Goal: Task Accomplishment & Management: Complete application form

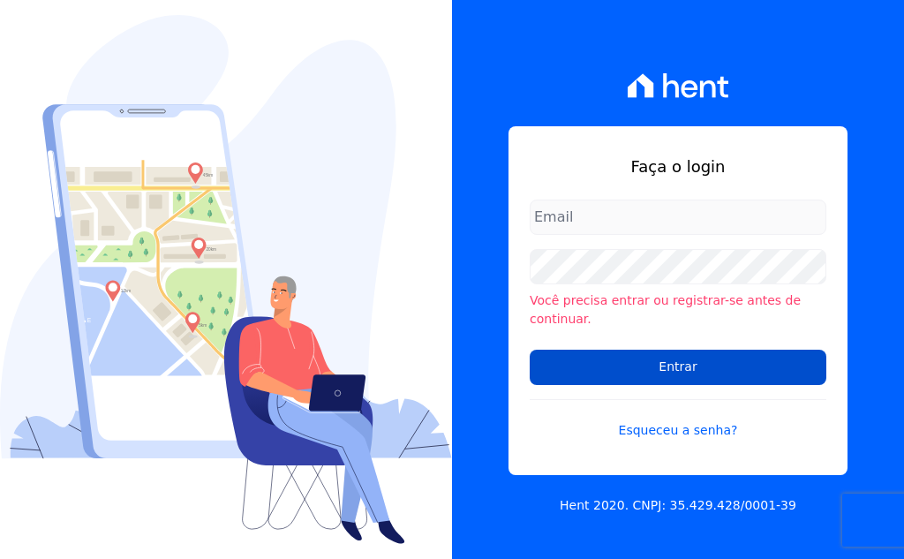
type input "[EMAIL_ADDRESS][DOMAIN_NAME]"
drag, startPoint x: 688, startPoint y: 357, endPoint x: 630, endPoint y: 365, distance: 58.8
click at [688, 357] on input "Entrar" at bounding box center [678, 367] width 297 height 35
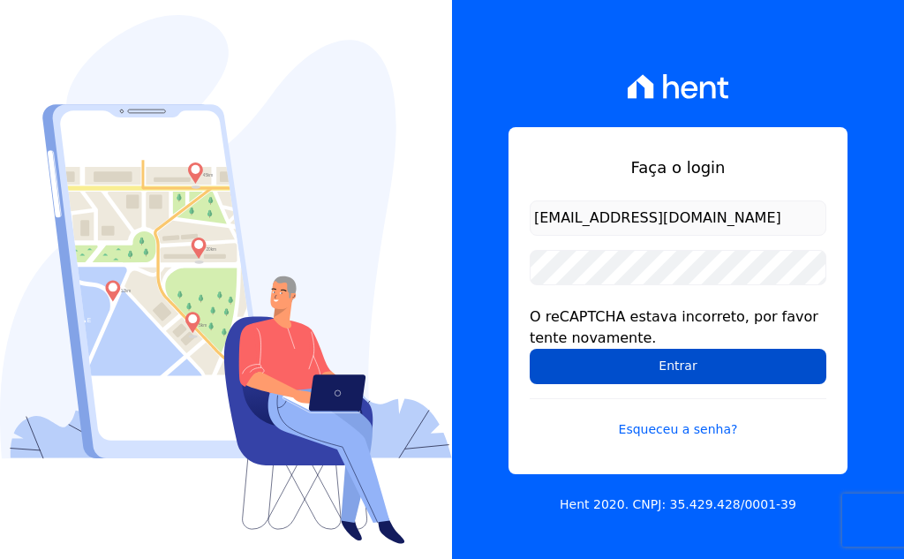
click at [615, 355] on input "Entrar" at bounding box center [678, 366] width 297 height 35
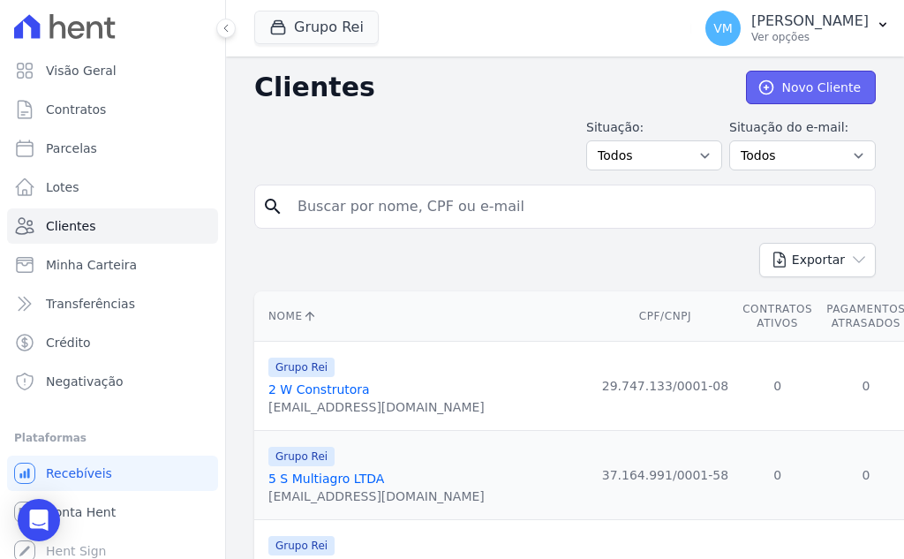
click at [808, 94] on link "Novo Cliente" at bounding box center [811, 88] width 130 height 34
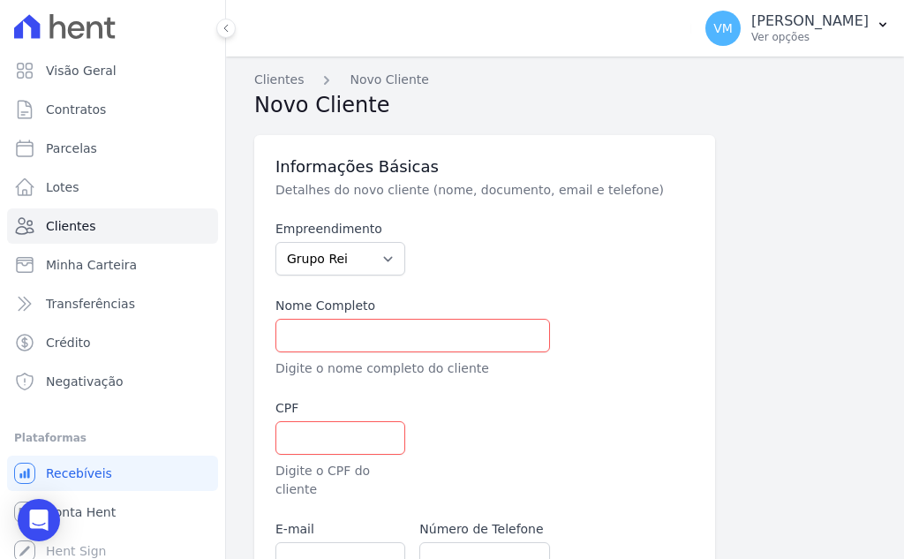
drag, startPoint x: 331, startPoint y: 354, endPoint x: 346, endPoint y: 351, distance: 15.4
click at [332, 355] on div "Nome Completo Digite o nome completo do cliente" at bounding box center [413, 337] width 275 height 81
click at [367, 342] on input "text" at bounding box center [413, 336] width 275 height 34
click at [362, 346] on input "text" at bounding box center [413, 336] width 275 height 34
paste input "MATHEUS PEREIRA CARVALHO"
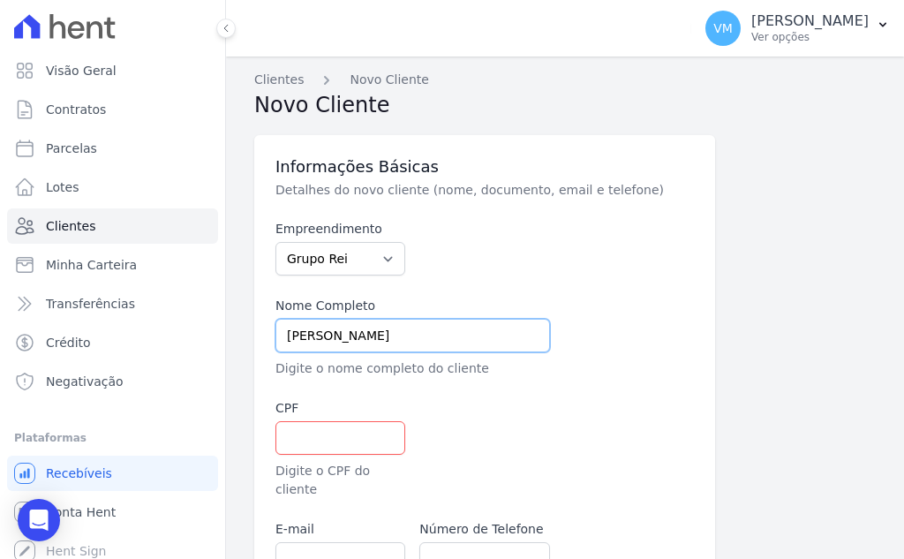
type input "MATHEUS PEREIRA CARVALHO"
click at [326, 434] on input "text" at bounding box center [341, 438] width 130 height 34
click at [312, 438] on input "text" at bounding box center [341, 438] width 130 height 34
paste input "05248056101"
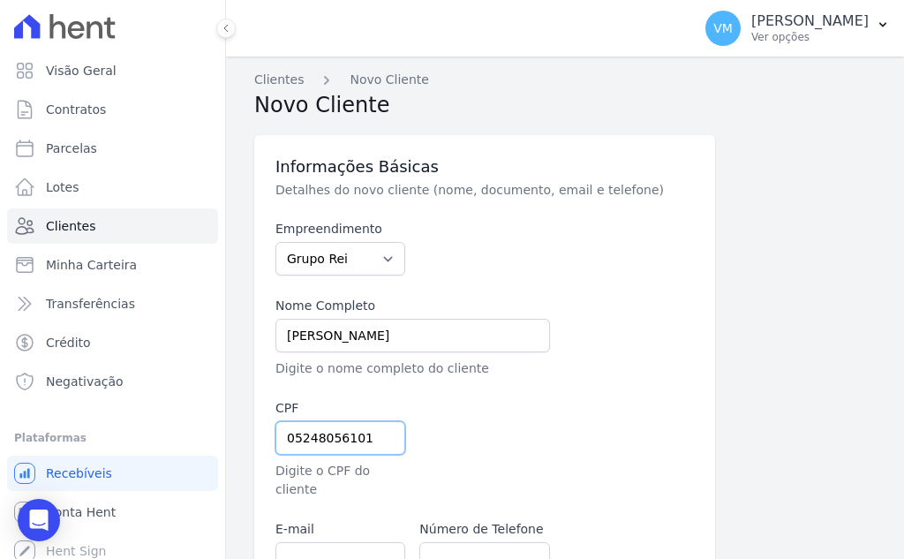
scroll to position [177, 0]
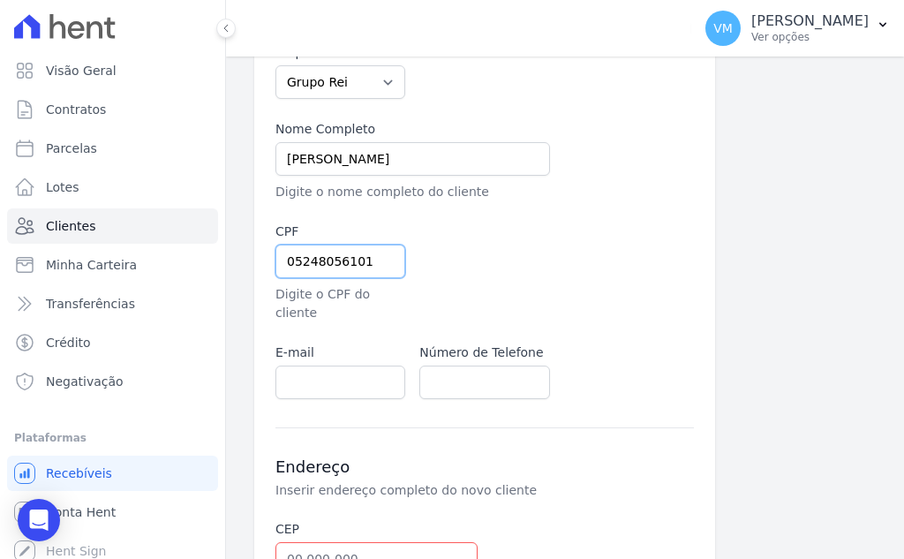
type input "05248056101"
click at [335, 542] on input "text" at bounding box center [377, 559] width 202 height 34
paste input "75.834-304"
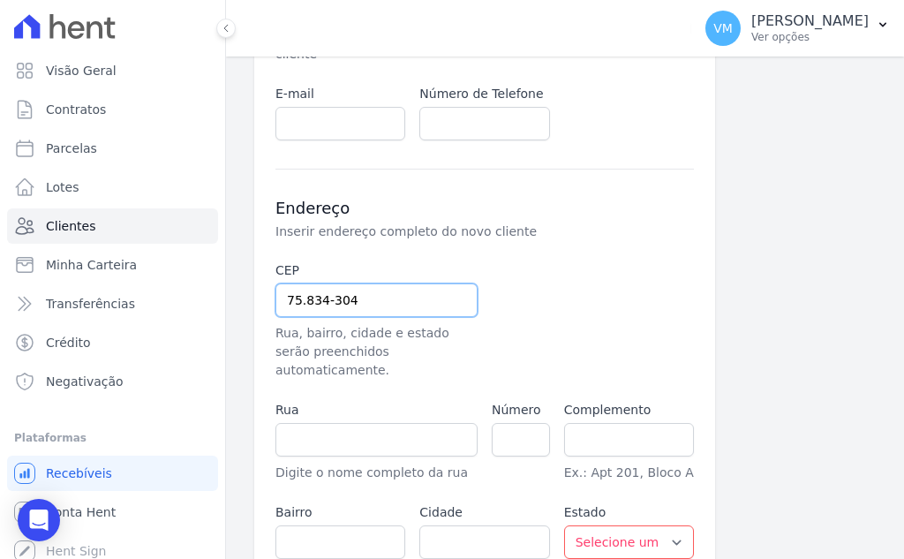
scroll to position [442, 0]
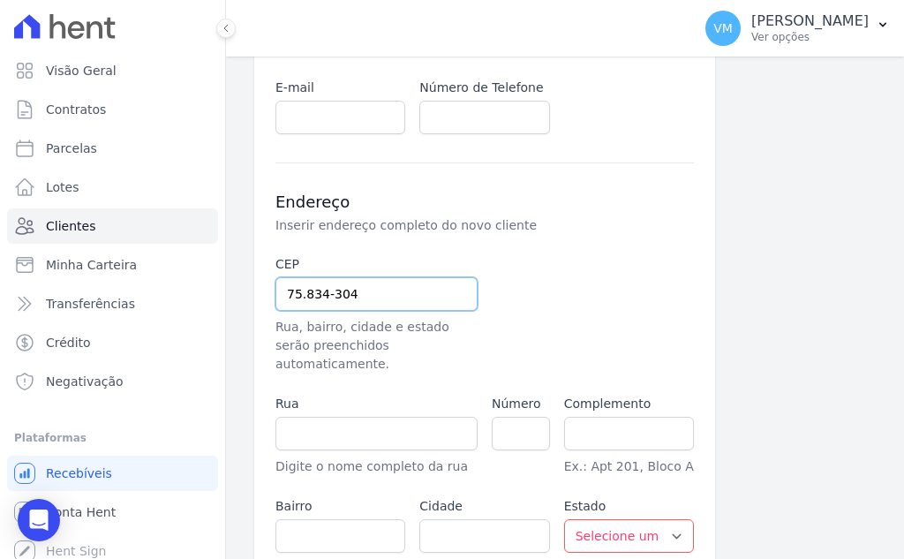
type input "75.834-304"
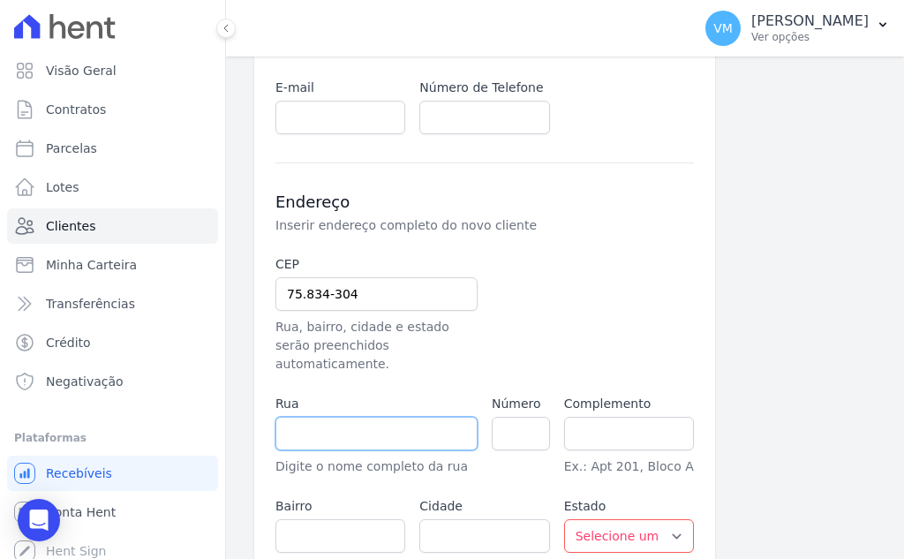
click at [380, 417] on input "text" at bounding box center [377, 434] width 202 height 34
type input "Avenida Erexim"
type input "Setor Leontino"
type input "Mineiros"
select select "GO"
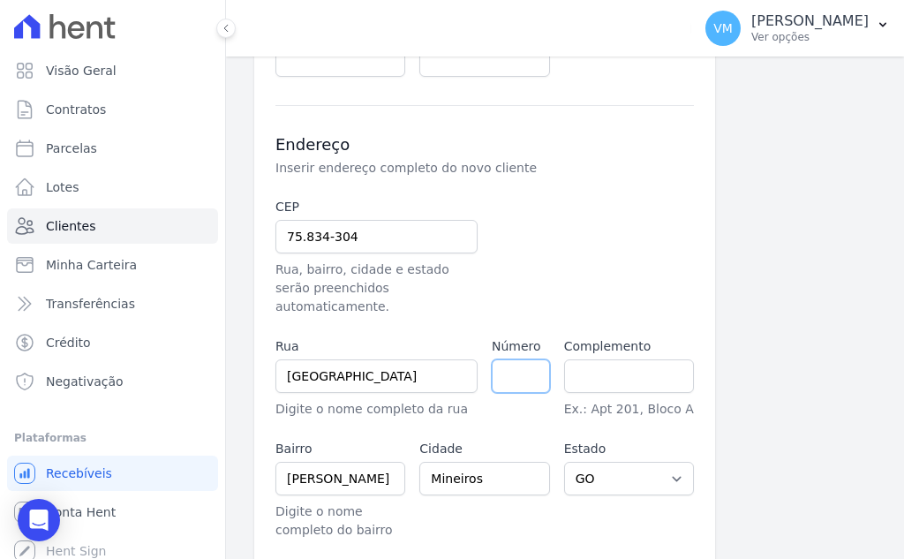
scroll to position [530, 0]
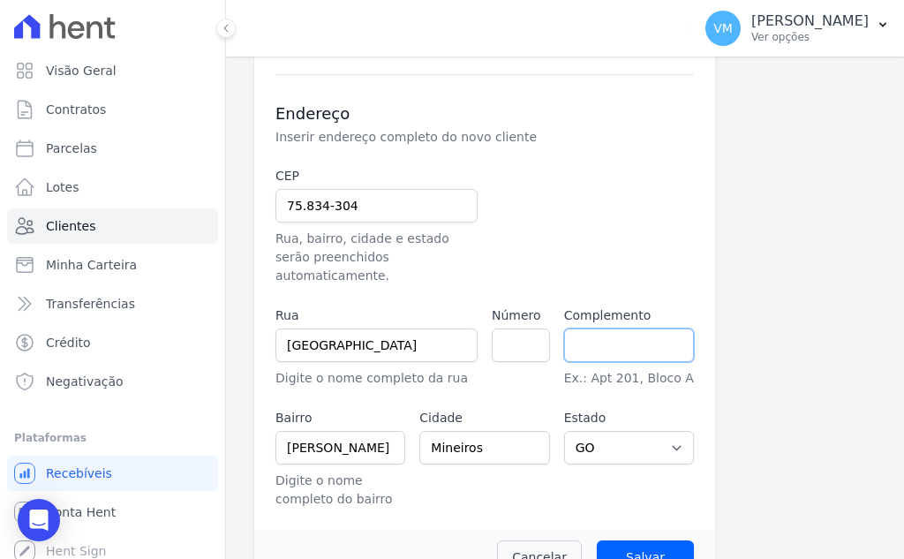
click at [622, 328] on input "text" at bounding box center [629, 345] width 130 height 34
paste input "QD 38 LT 0, APT 101 BL 9"
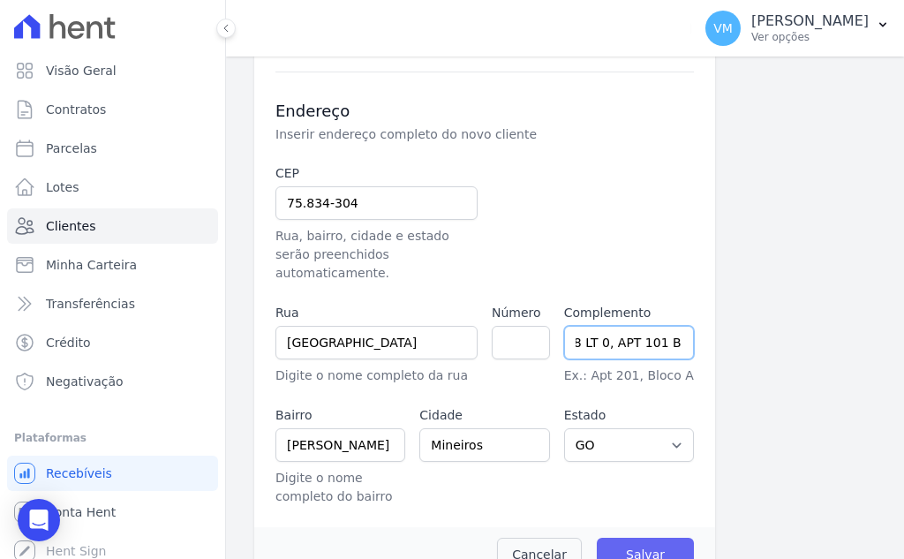
type input "QD 38 LT 0, APT 101 BL 9"
click at [642, 538] on input "Salvar" at bounding box center [645, 555] width 97 height 34
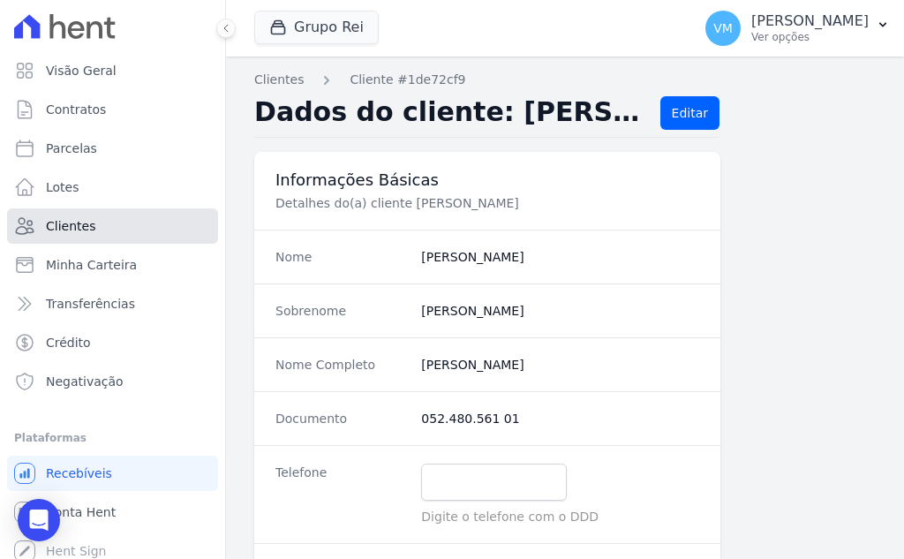
click at [97, 235] on link "Clientes" at bounding box center [112, 225] width 211 height 35
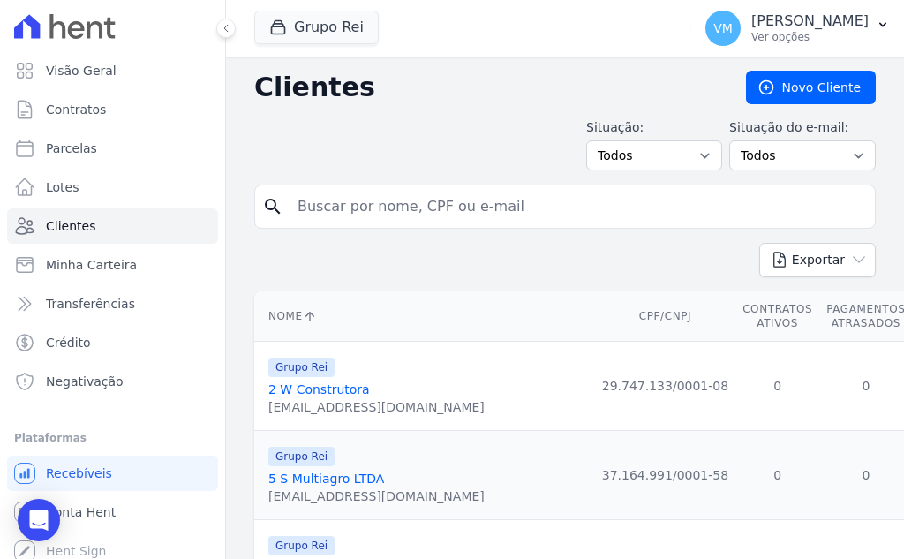
click at [498, 196] on input "search" at bounding box center [577, 206] width 581 height 35
paste input "05248056101"
type input "05248056101"
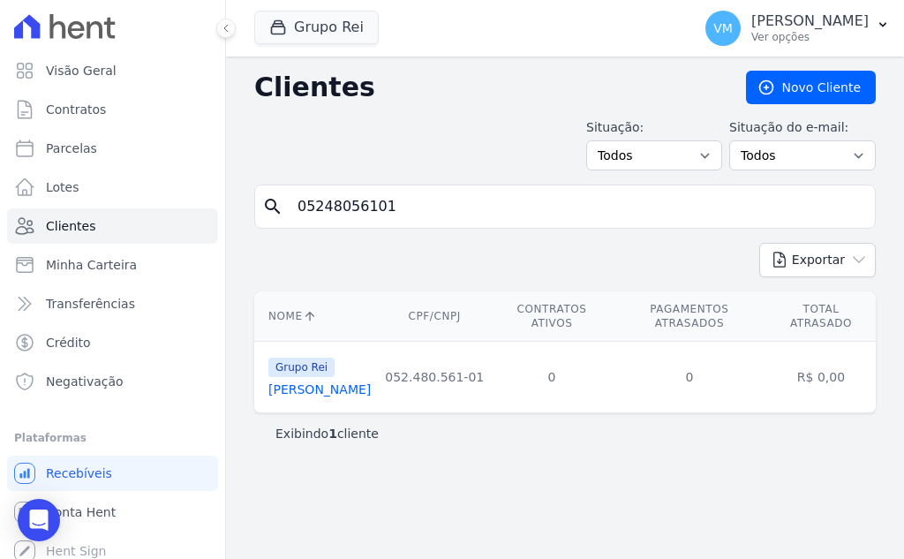
click at [371, 390] on link "Matheus Pereira Carvalho" at bounding box center [319, 389] width 102 height 14
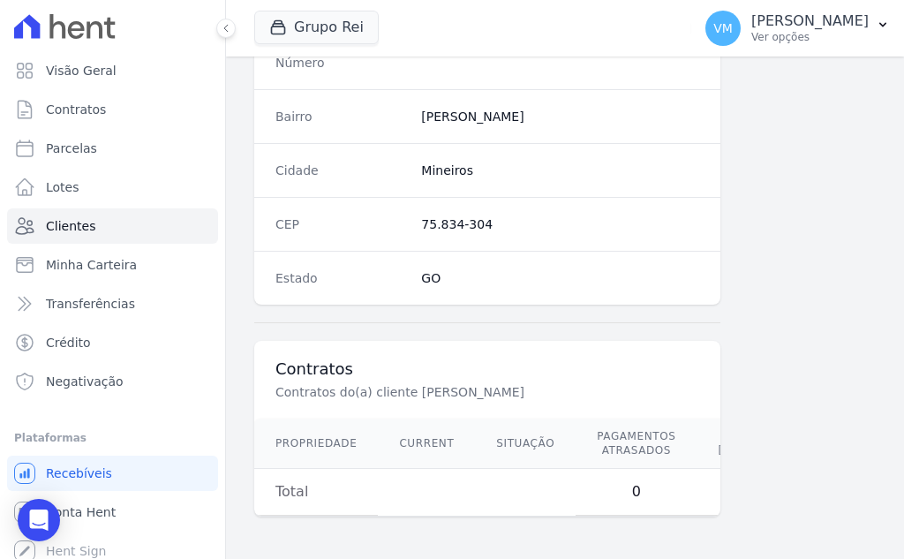
scroll to position [1053, 0]
drag, startPoint x: 565, startPoint y: 510, endPoint x: 665, endPoint y: 518, distance: 100.2
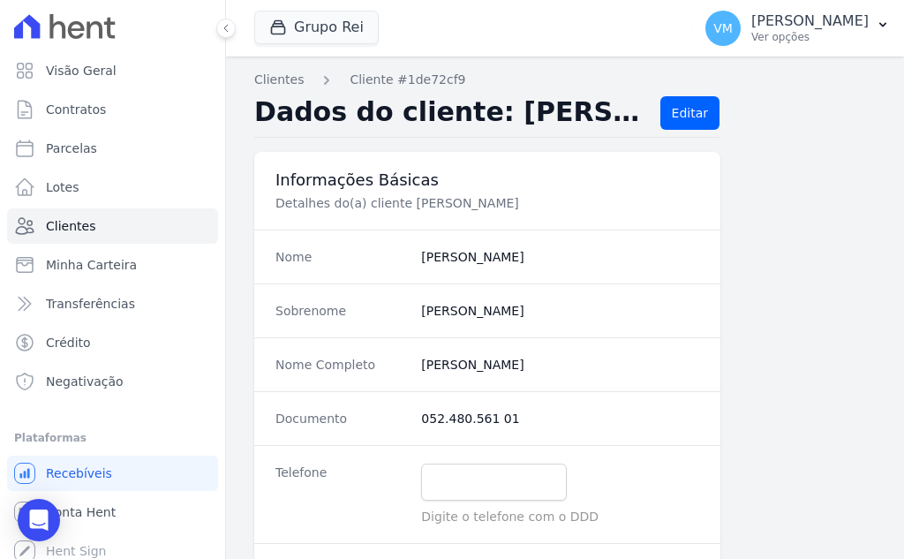
scroll to position [177, 0]
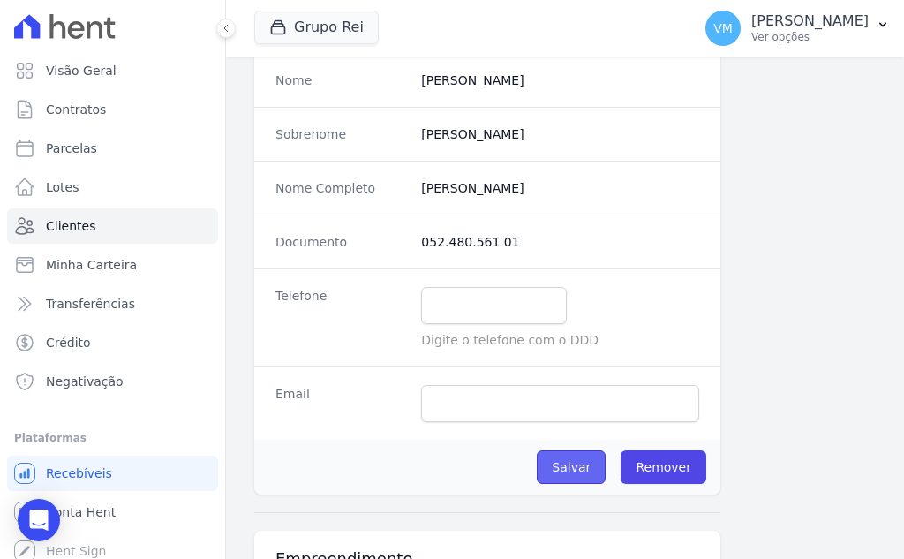
drag, startPoint x: 582, startPoint y: 462, endPoint x: 585, endPoint y: 453, distance: 9.2
click at [582, 462] on input "Salvar" at bounding box center [571, 467] width 69 height 34
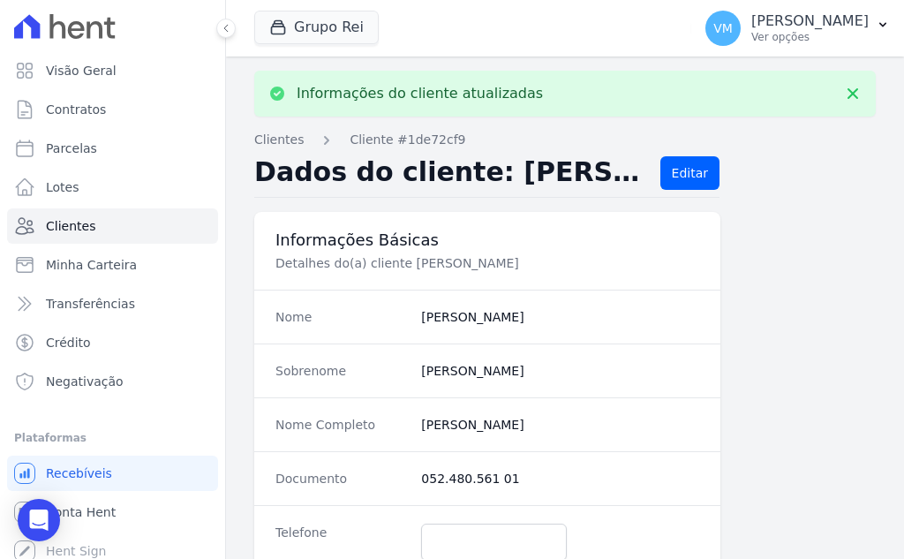
click at [571, 467] on div "Documento 052.480.561 01" at bounding box center [487, 478] width 466 height 54
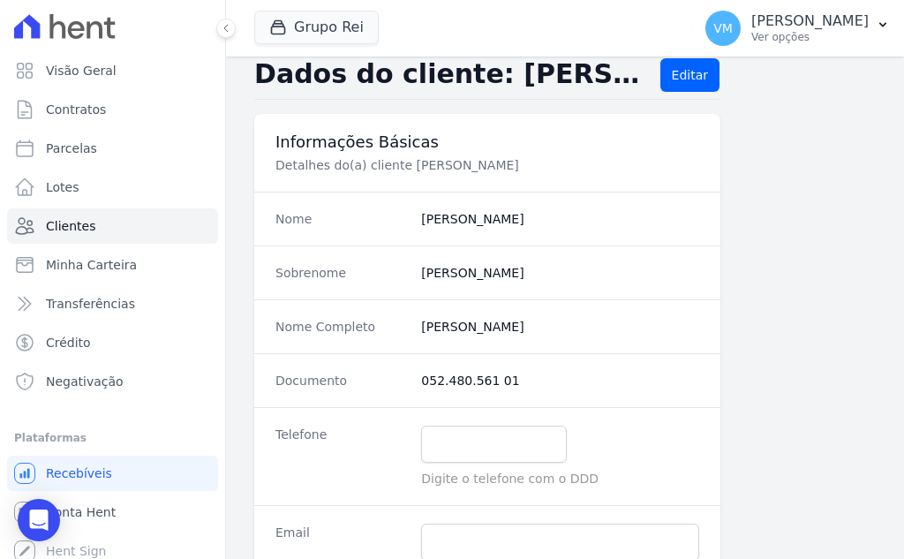
scroll to position [0, 0]
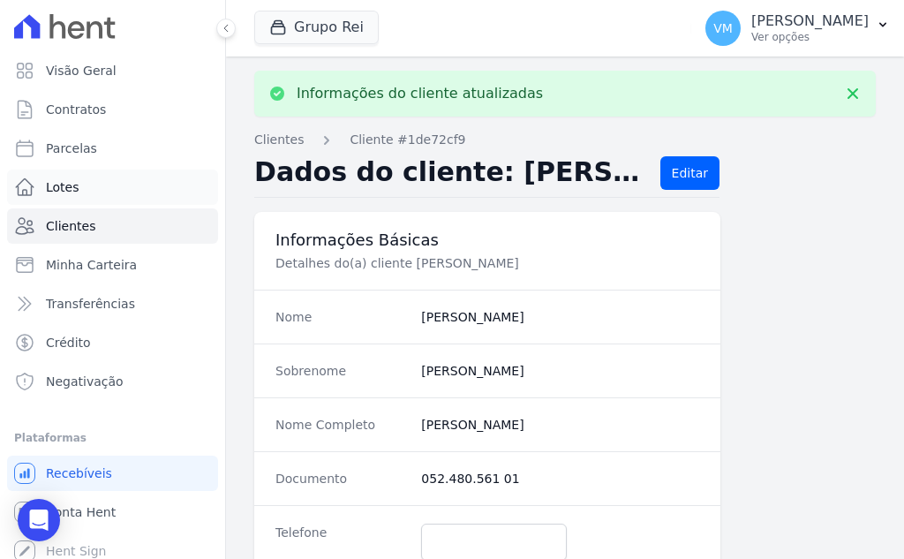
click at [89, 192] on link "Lotes" at bounding box center [112, 187] width 211 height 35
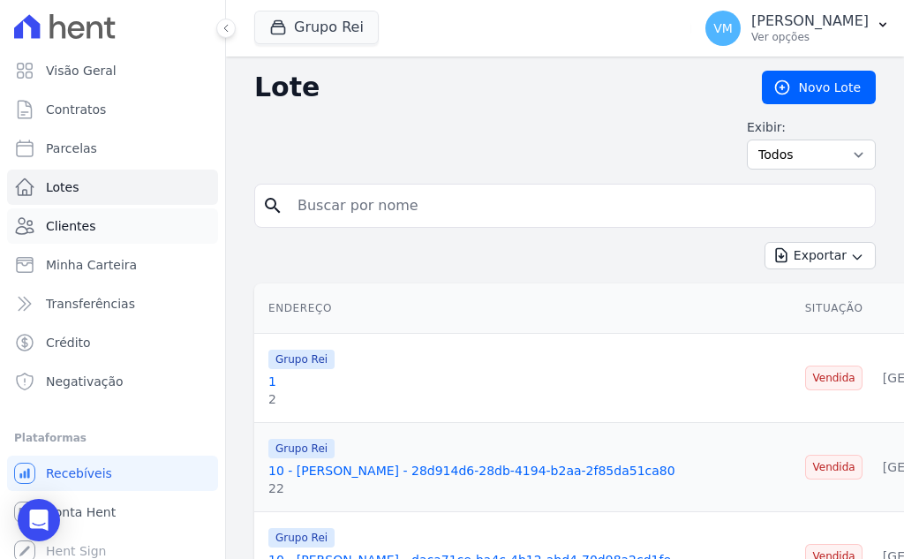
click at [86, 226] on span "Clientes" at bounding box center [70, 226] width 49 height 18
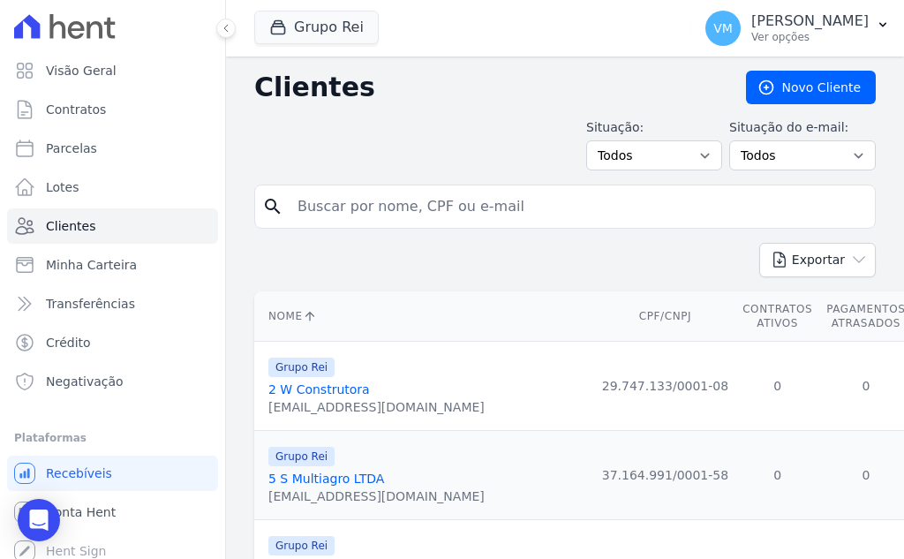
click at [372, 211] on input "search" at bounding box center [577, 206] width 581 height 35
click at [417, 196] on input "search" at bounding box center [577, 206] width 581 height 35
paste input "05248056101"
type input "05248056101"
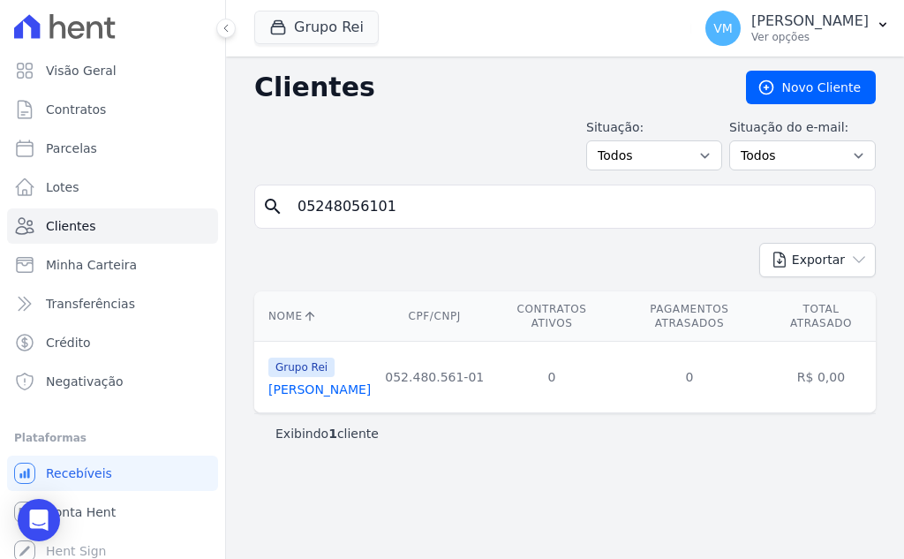
click at [364, 396] on link "Matheus Pereira Carvalho" at bounding box center [319, 389] width 102 height 14
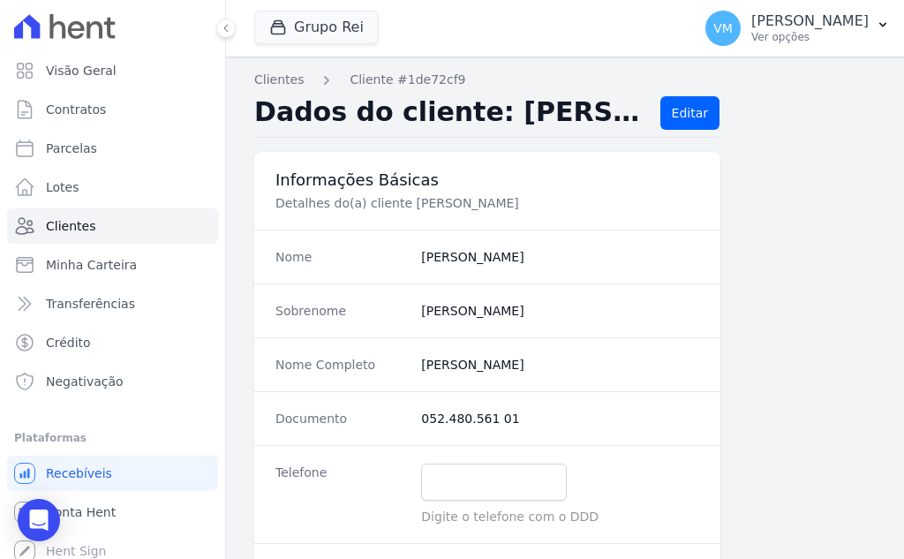
scroll to position [353, 0]
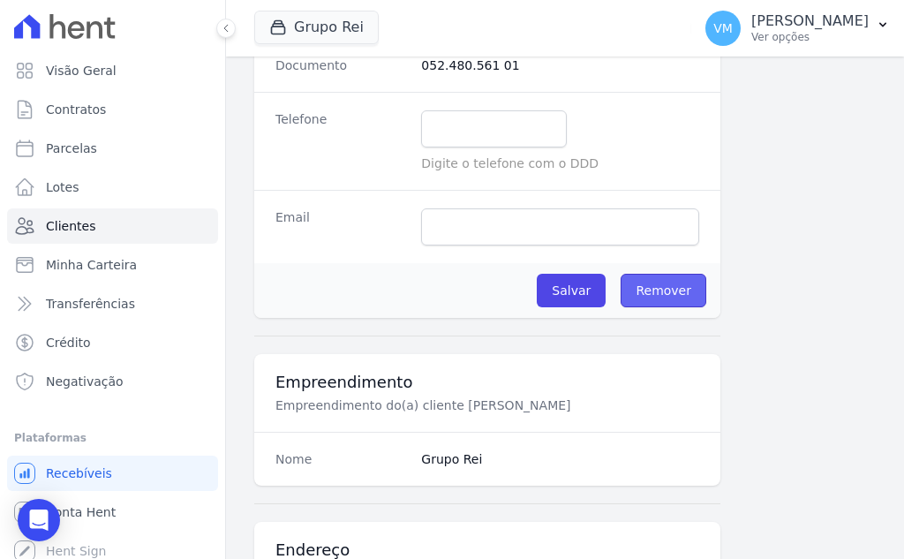
click at [655, 288] on link "Remover" at bounding box center [664, 291] width 86 height 34
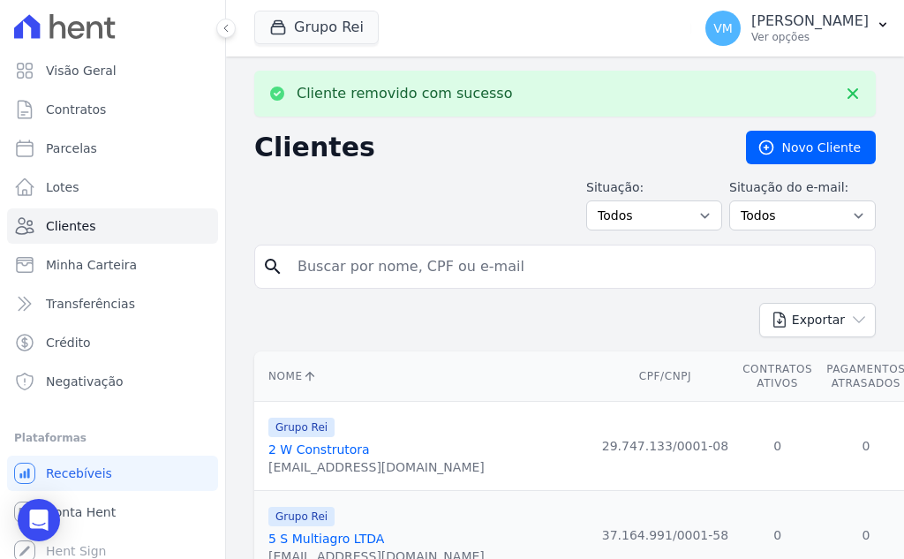
click at [405, 266] on input "search" at bounding box center [577, 266] width 581 height 35
paste input "05248056101"
type input "05248056101"
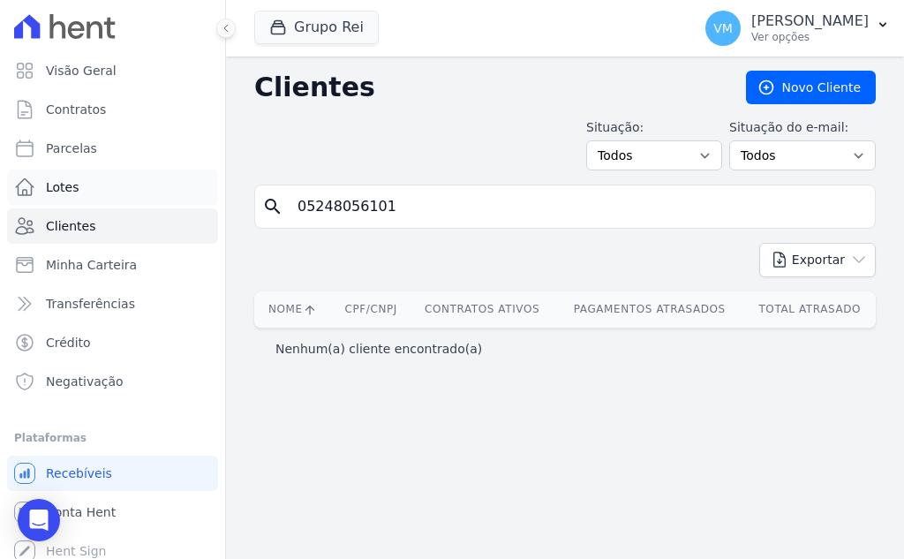
click at [72, 188] on span "Lotes" at bounding box center [63, 187] width 34 height 18
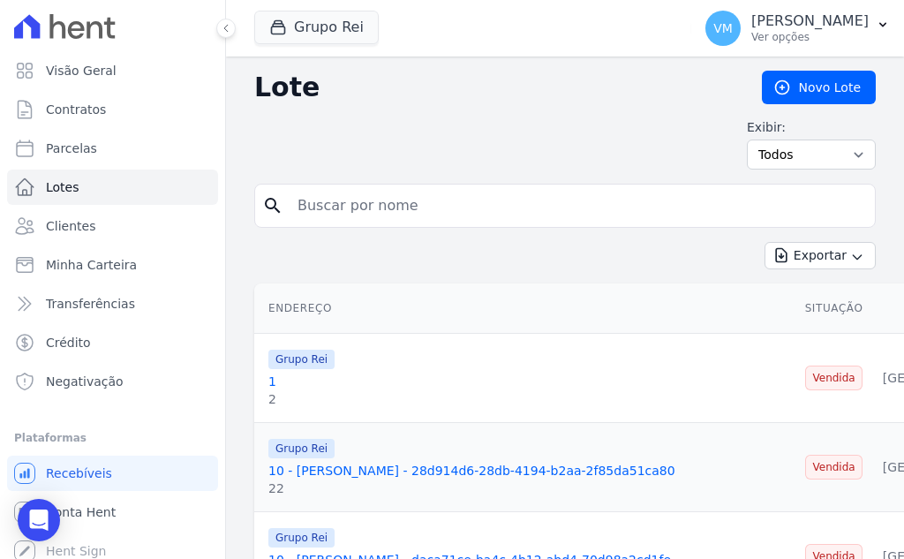
click at [379, 207] on input "search" at bounding box center [577, 205] width 581 height 35
click at [804, 86] on link "Novo Lote" at bounding box center [819, 88] width 114 height 34
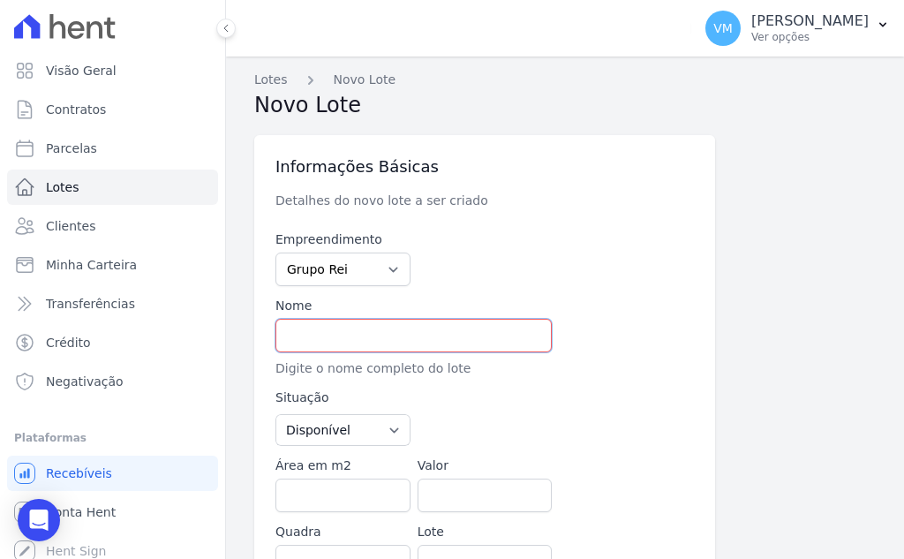
click at [339, 331] on input "text" at bounding box center [414, 336] width 276 height 34
click at [327, 343] on input "text" at bounding box center [414, 336] width 276 height 34
paste input "MATHEUS PEREIRA CARVALHO"
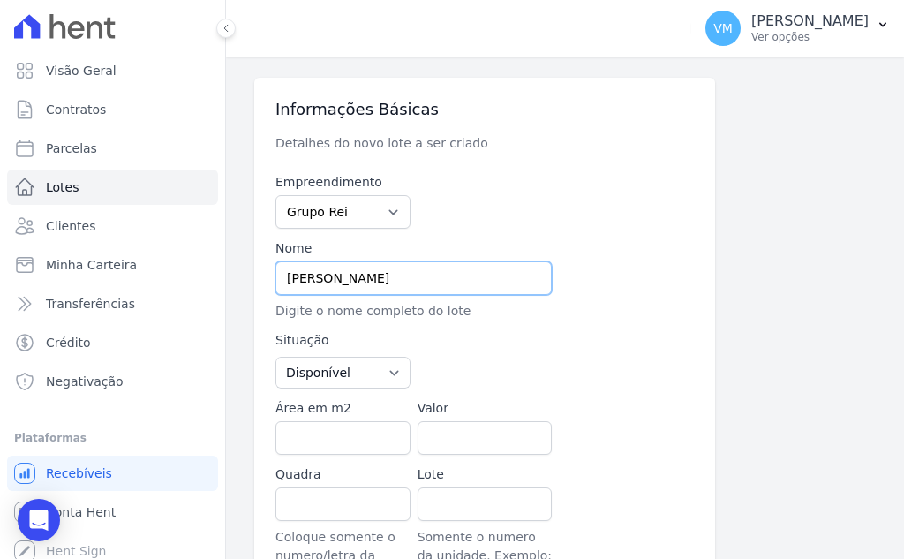
scroll to position [88, 0]
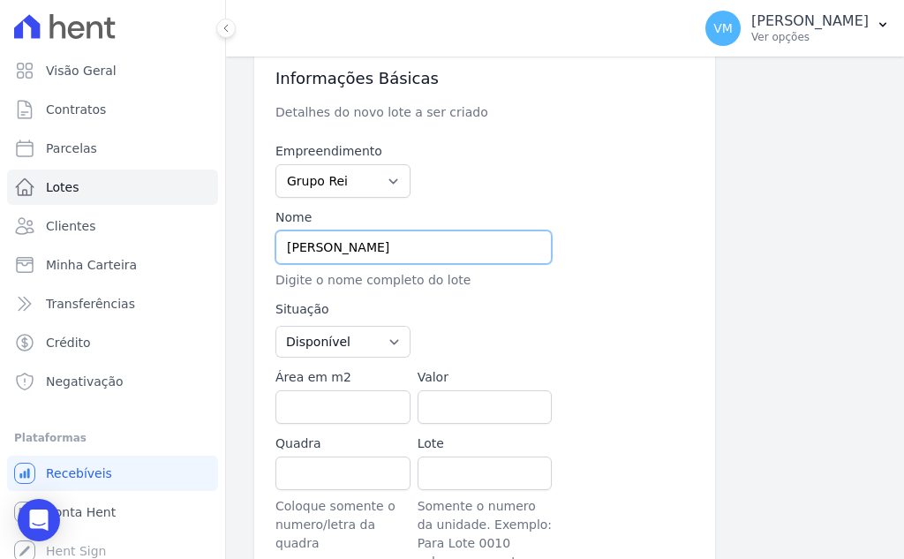
type input "MATHEUS PEREIRA CARVALHO"
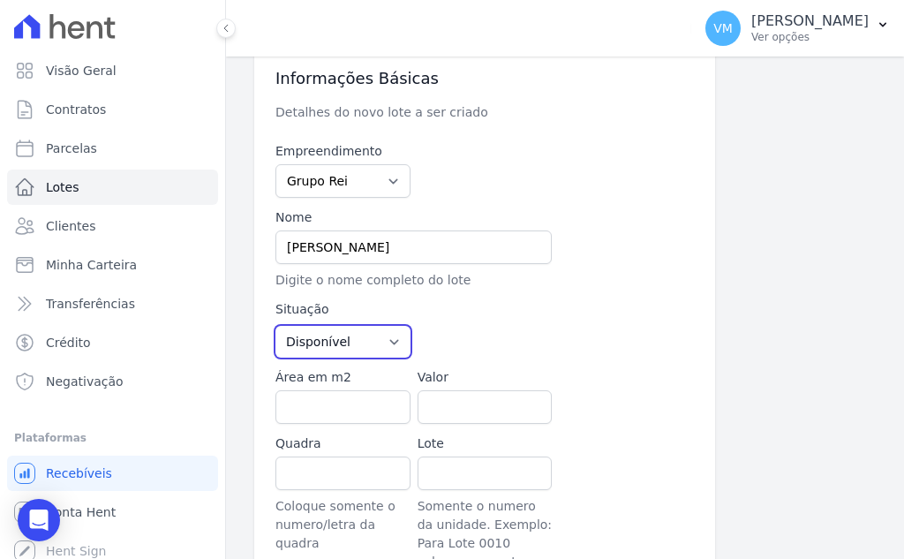
click at [339, 337] on select "Disponível Vendida Reservada Indisponível" at bounding box center [343, 342] width 135 height 32
click at [332, 342] on select "Disponível Vendida Reservada Indisponível" at bounding box center [343, 342] width 135 height 32
click at [323, 411] on input "Área em m2" at bounding box center [343, 407] width 135 height 34
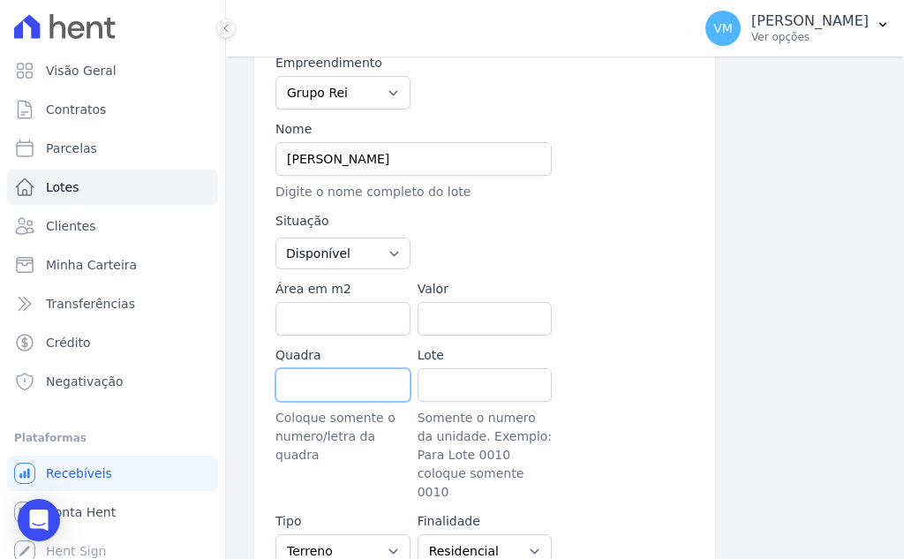
click at [322, 377] on input "Quadra" at bounding box center [343, 385] width 135 height 34
type input "q"
type input "QD."
drag, startPoint x: 375, startPoint y: 392, endPoint x: 222, endPoint y: 388, distance: 153.7
click at [223, 388] on div "Visão Geral Contratos Parcelas Lotes Clientes Minha Carteira Transferências Cré…" at bounding box center [452, 279] width 904 height 559
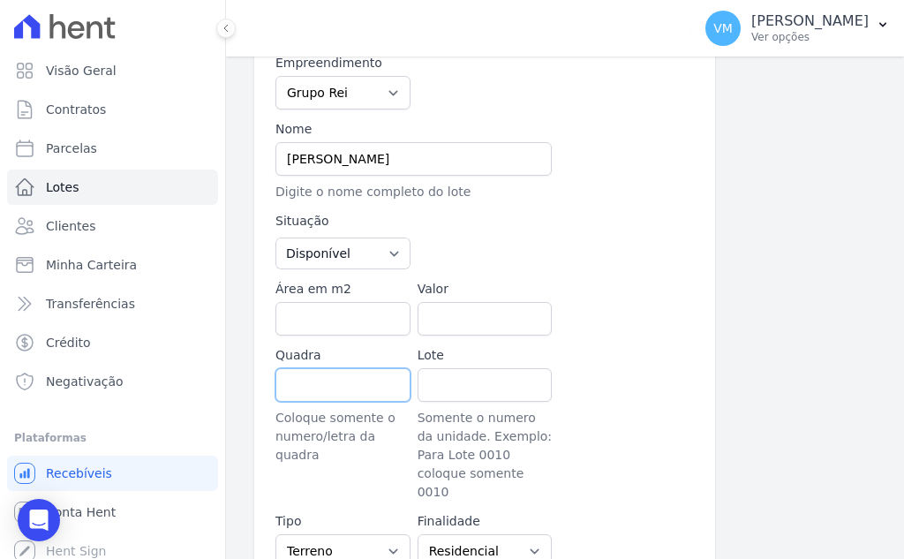
click at [319, 382] on input "Quadra" at bounding box center [343, 385] width 135 height 34
type input "72"
click at [480, 393] on input "Lote" at bounding box center [485, 385] width 135 height 34
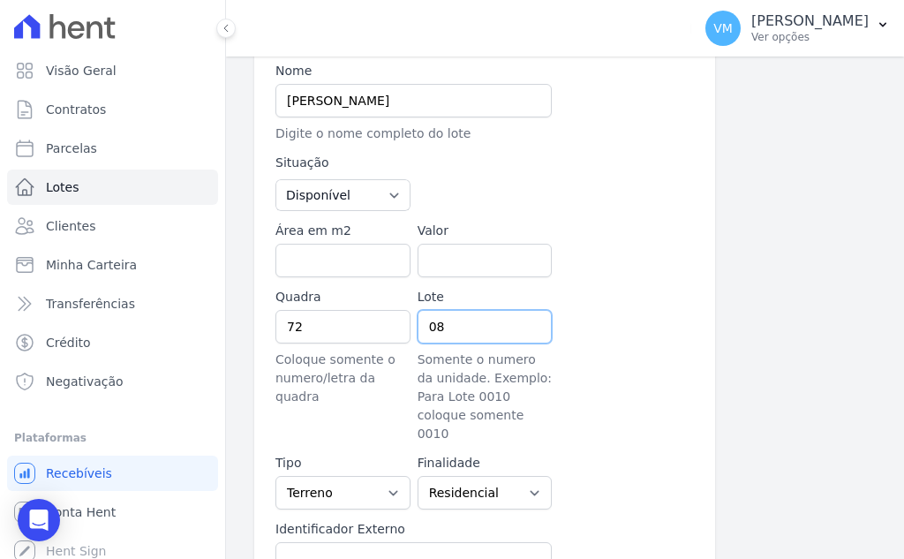
scroll to position [265, 0]
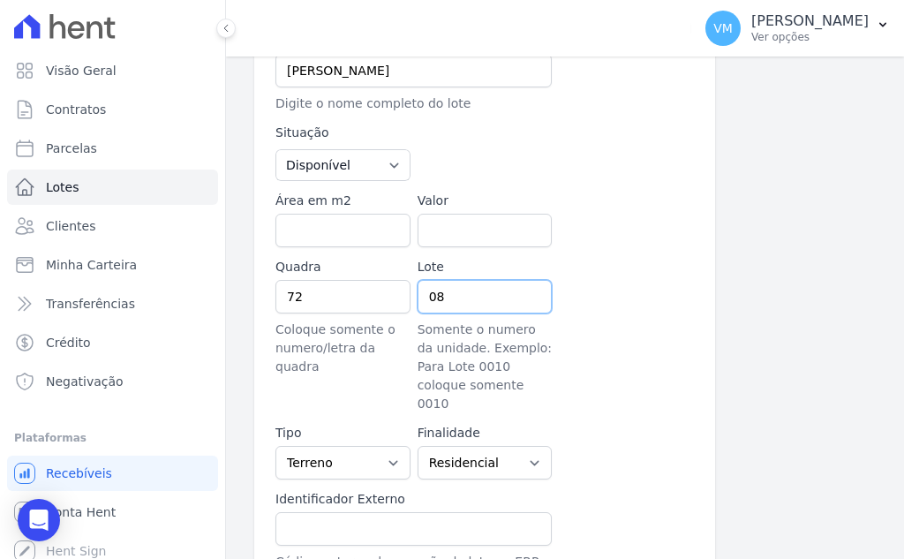
type input "08"
click at [339, 446] on select "Casa Apartamento Escritório Flat Loja Espaço Comercial Terreno Outros" at bounding box center [343, 463] width 135 height 34
click at [276, 446] on select "Casa Apartamento Escritório Flat Loja Espaço Comercial Terreno Outros" at bounding box center [343, 463] width 135 height 34
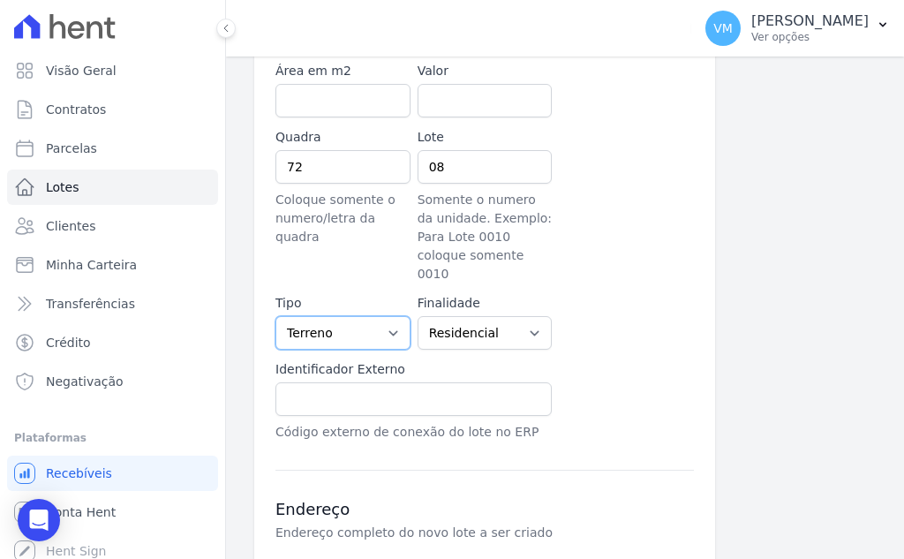
scroll to position [442, 0]
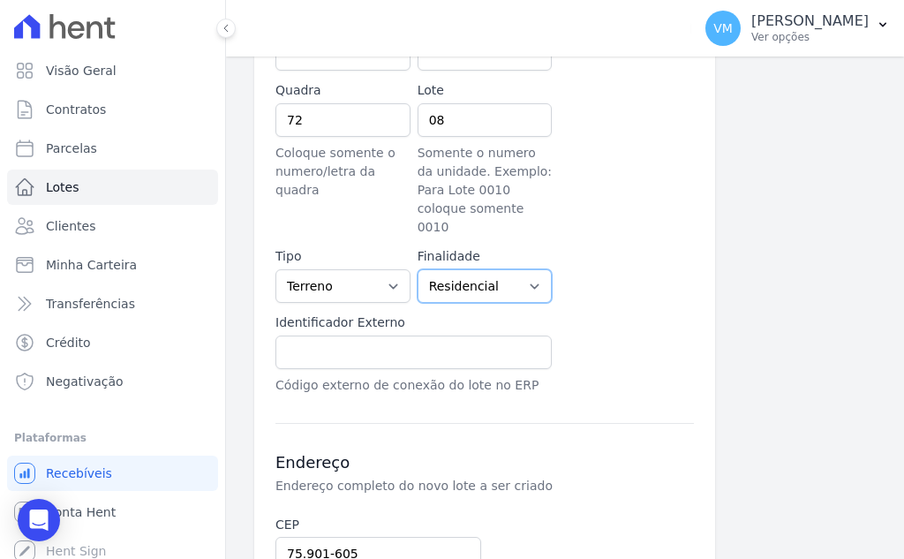
click at [448, 269] on select "Residencial Não-residencial Comercial Industrial Misto" at bounding box center [485, 286] width 135 height 34
click at [668, 305] on div "Empreendimento Grupo Rei Nome MATHEUS PEREIRA CARVALHO Digite o nome completo d…" at bounding box center [485, 92] width 419 height 606
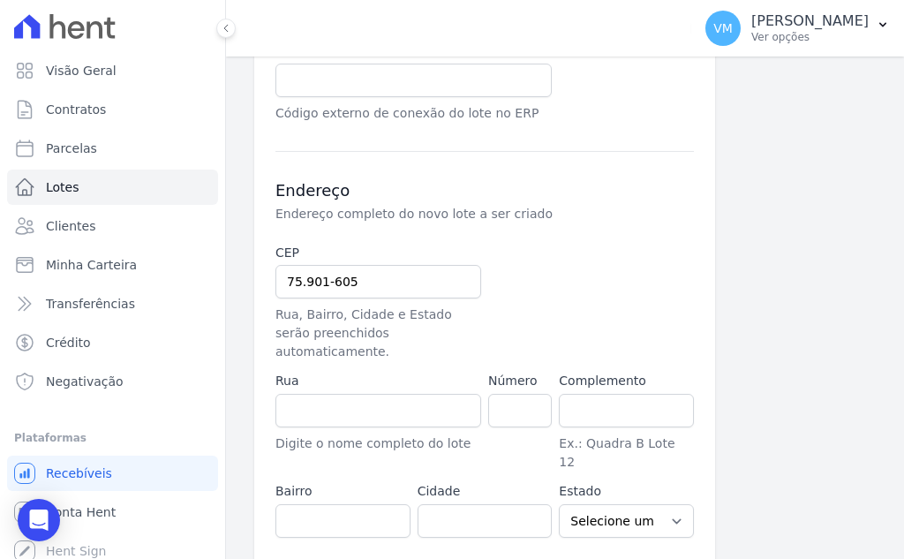
scroll to position [727, 0]
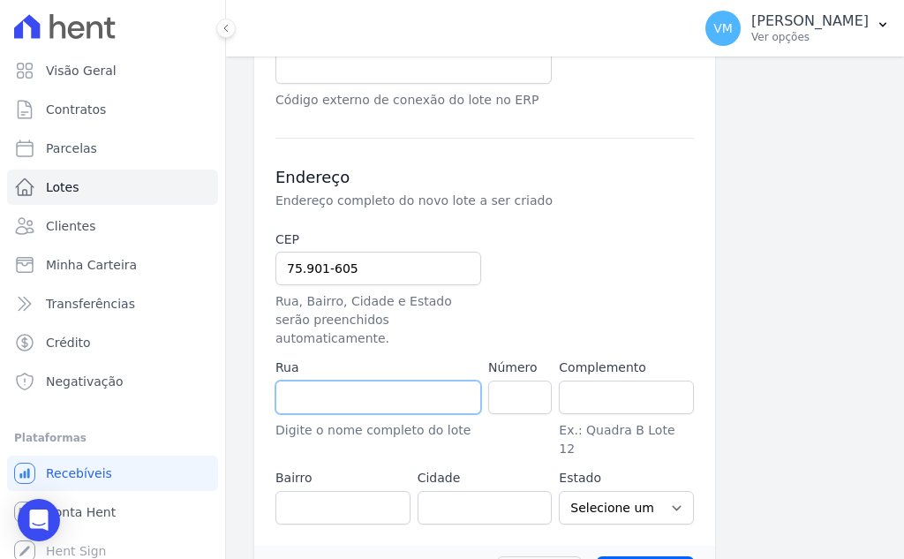
click at [369, 381] on input "text" at bounding box center [379, 398] width 206 height 34
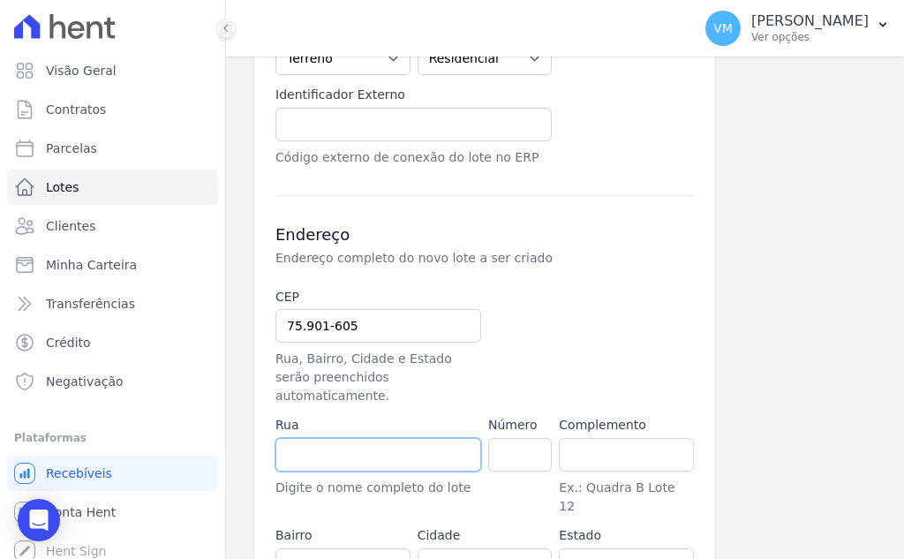
scroll to position [638, 0]
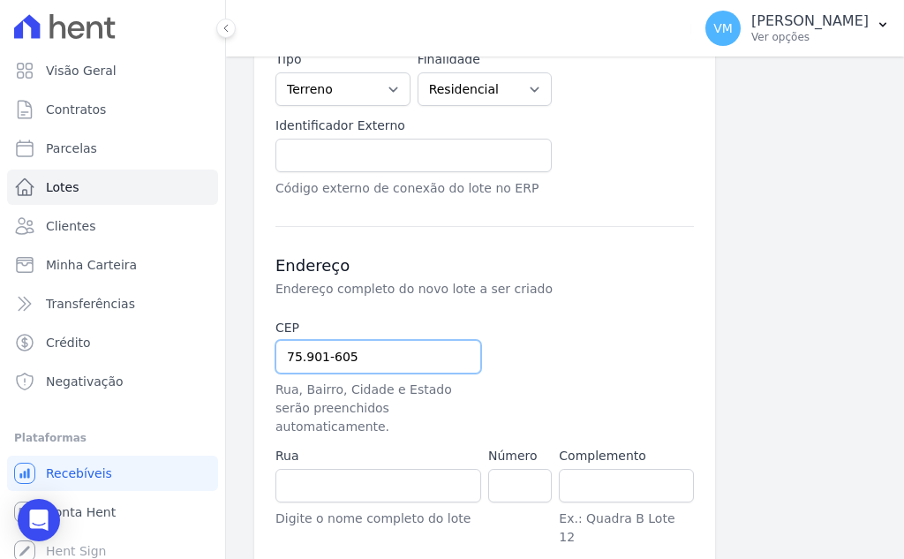
click at [401, 340] on input "75.901-605" at bounding box center [379, 357] width 206 height 34
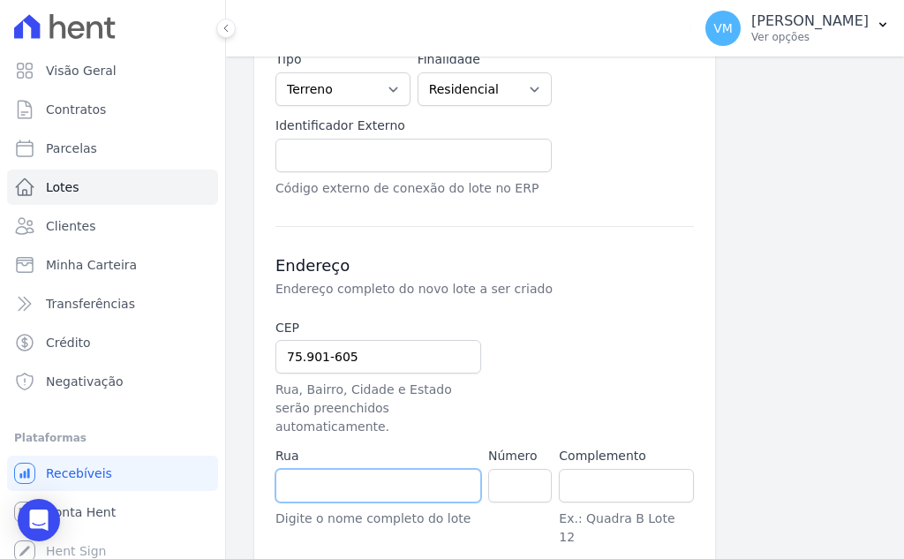
drag, startPoint x: 362, startPoint y: 464, endPoint x: 377, endPoint y: 455, distance: 17.4
click at [364, 469] on input "text" at bounding box center [379, 486] width 206 height 34
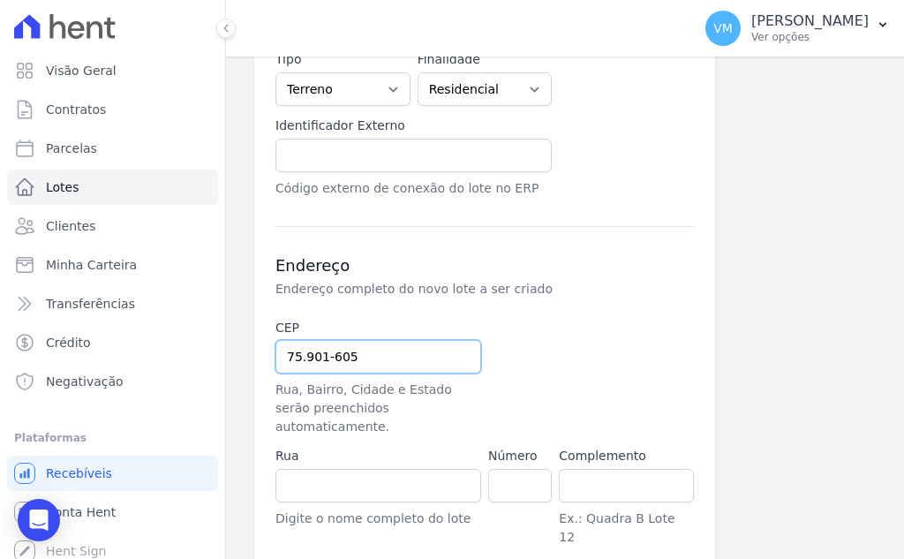
click at [387, 342] on input "75.901-605" at bounding box center [379, 357] width 206 height 34
drag, startPoint x: 387, startPoint y: 340, endPoint x: 215, endPoint y: 339, distance: 171.3
click at [215, 339] on div "Visão Geral Contratos Parcelas Lotes Clientes Minha Carteira Transferências Cré…" at bounding box center [452, 279] width 904 height 559
paste input "833-392"
type input "75.833-392"
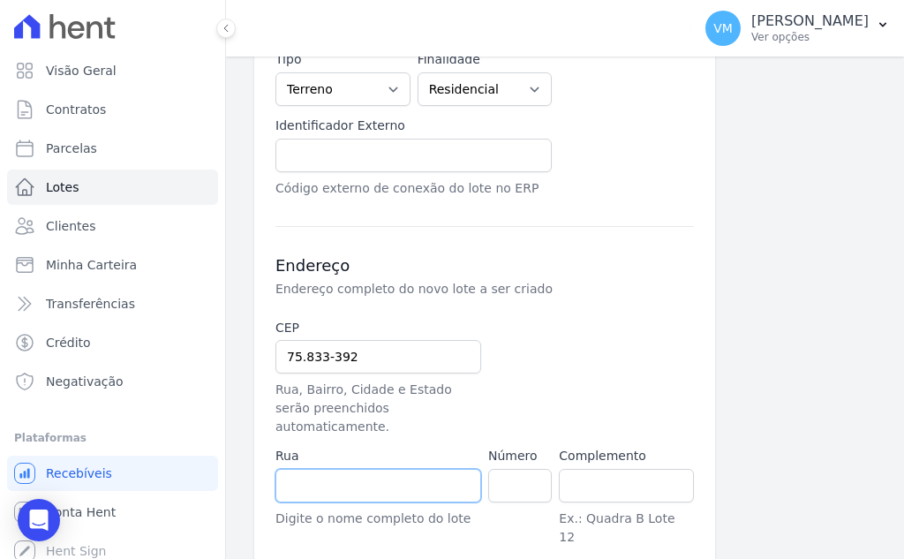
click at [356, 469] on input "text" at bounding box center [379, 486] width 206 height 34
type input "Rua SB 3"
type input "Loteamento Solar Betel"
type input "Mineiros"
select select "GO"
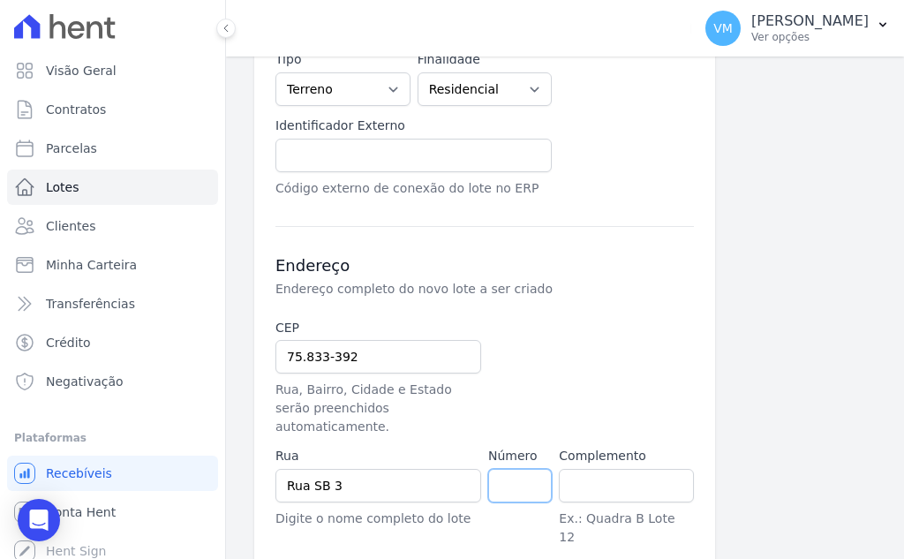
click at [508, 469] on input "number" at bounding box center [520, 486] width 64 height 34
click at [595, 469] on input "text" at bounding box center [626, 486] width 135 height 34
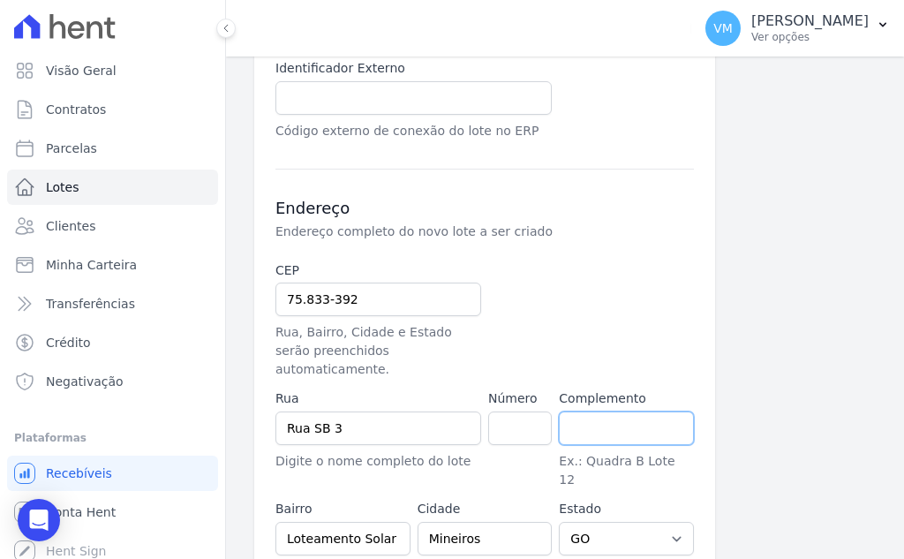
scroll to position [727, 0]
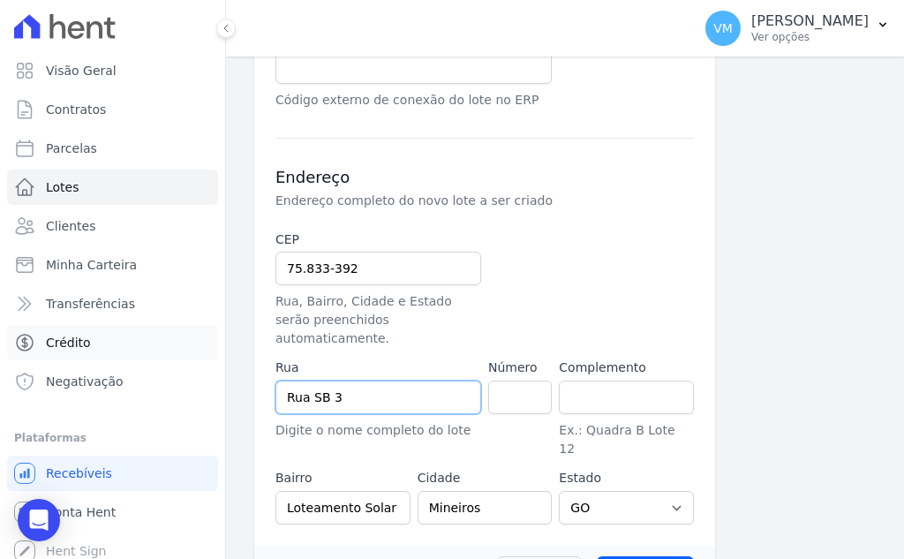
drag, startPoint x: 389, startPoint y: 364, endPoint x: 57, endPoint y: 359, distance: 332.0
click at [57, 359] on div "Visão Geral Contratos Parcelas Lotes Clientes Minha Carteira Transferências Cré…" at bounding box center [452, 279] width 904 height 559
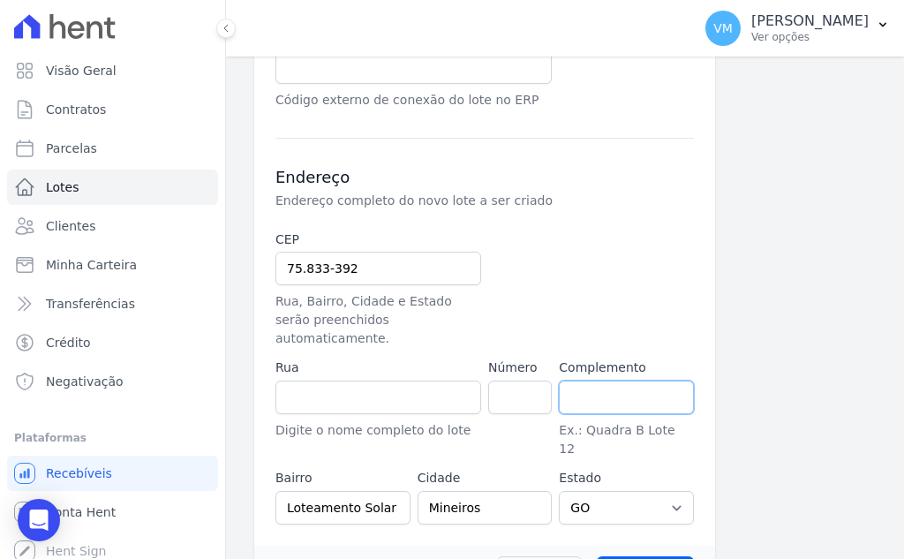
click at [585, 381] on input "text" at bounding box center [626, 398] width 135 height 34
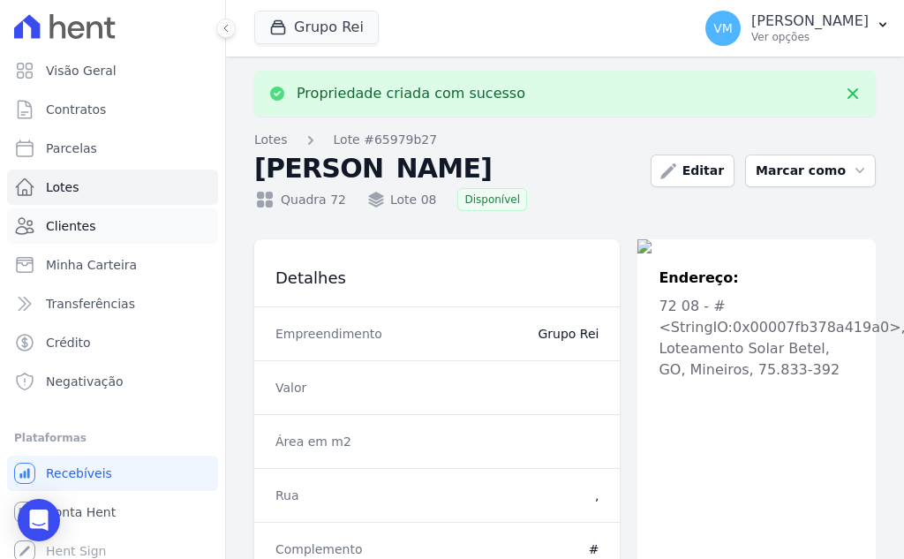
click at [85, 222] on span "Clientes" at bounding box center [70, 226] width 49 height 18
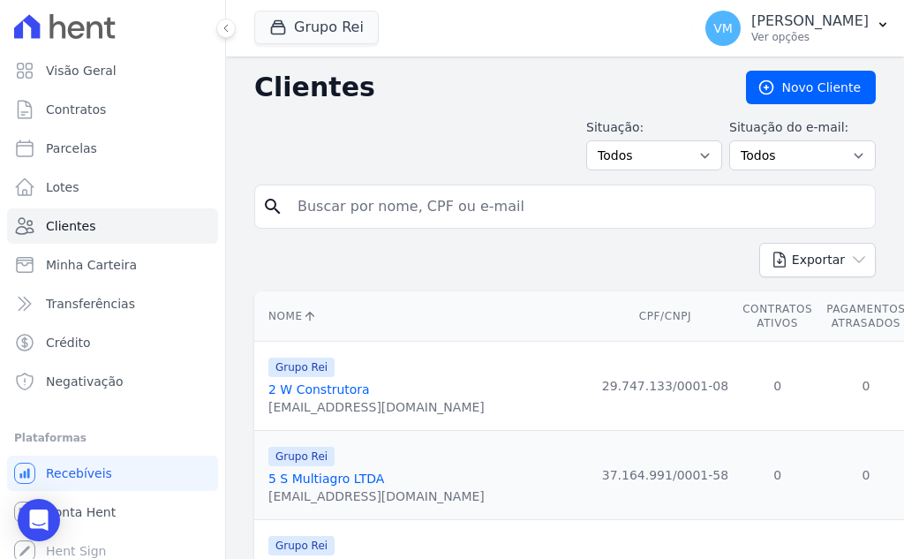
click at [348, 217] on input "search" at bounding box center [577, 206] width 581 height 35
paste input "05248056101"
type input "05248056101"
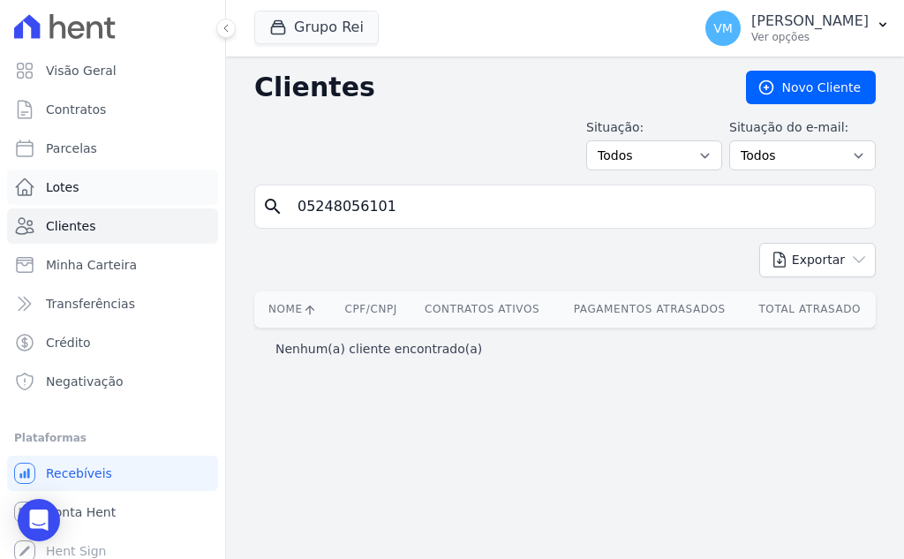
click at [87, 192] on link "Lotes" at bounding box center [112, 187] width 211 height 35
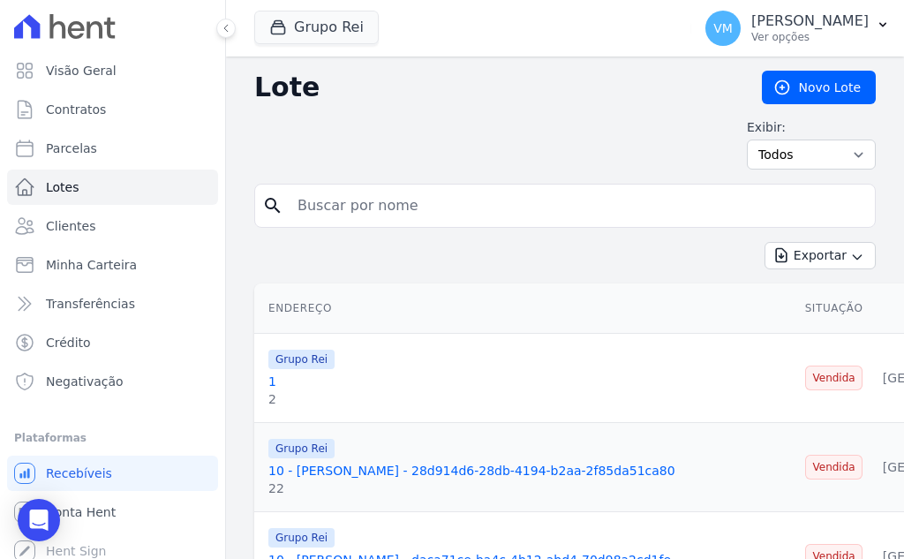
click at [366, 202] on input "search" at bounding box center [577, 205] width 581 height 35
paste input "05248056101"
type input "05248056101"
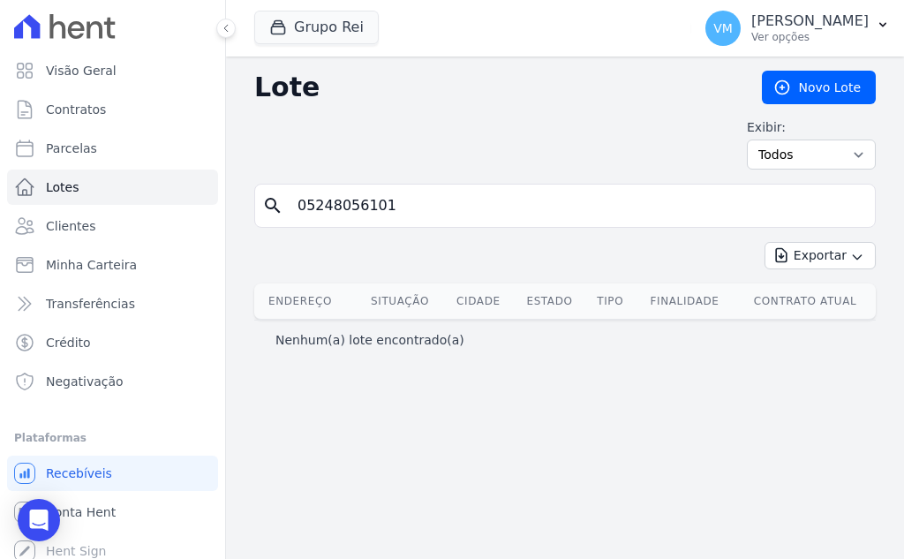
drag, startPoint x: 430, startPoint y: 210, endPoint x: 230, endPoint y: 211, distance: 199.6
click at [230, 211] on div "Lote Novo Lote Exibir: Todos Disponíveis Vendidas Reservadas Indisponíveis sear…" at bounding box center [565, 308] width 678 height 502
click at [79, 103] on span "Contratos" at bounding box center [76, 110] width 60 height 18
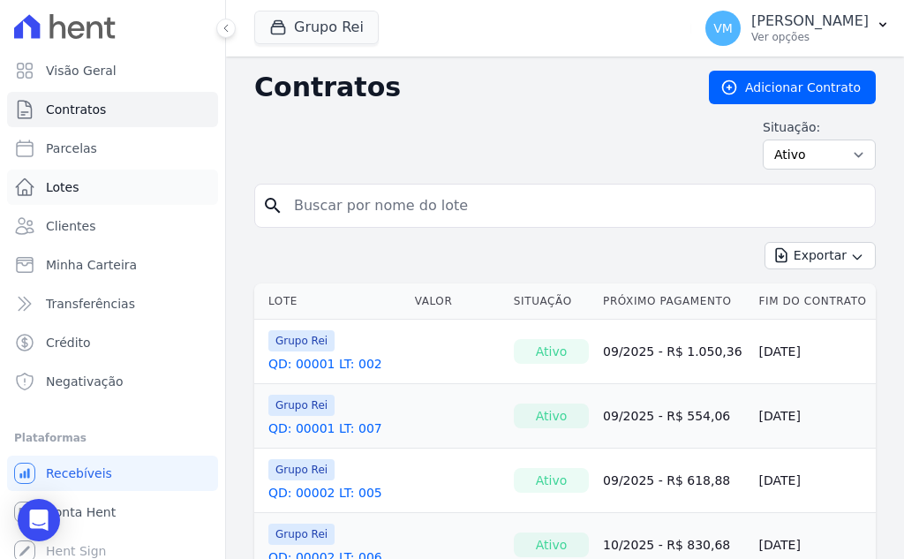
click at [83, 190] on link "Lotes" at bounding box center [112, 187] width 211 height 35
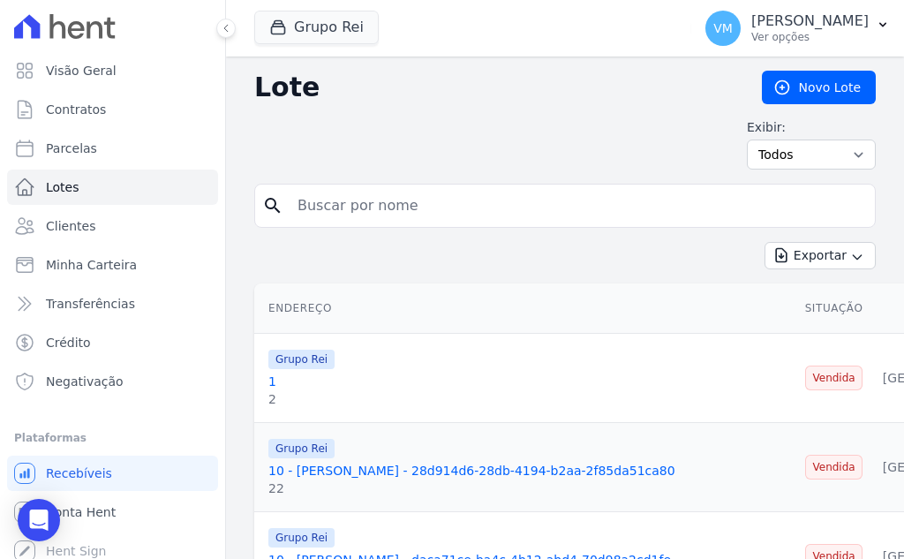
click at [405, 202] on input "search" at bounding box center [577, 205] width 581 height 35
drag, startPoint x: 393, startPoint y: 202, endPoint x: 288, endPoint y: 200, distance: 105.1
click at [288, 200] on input "QD" at bounding box center [577, 205] width 581 height 35
click at [335, 210] on input "QD." at bounding box center [577, 205] width 581 height 35
type input "QD. 72"
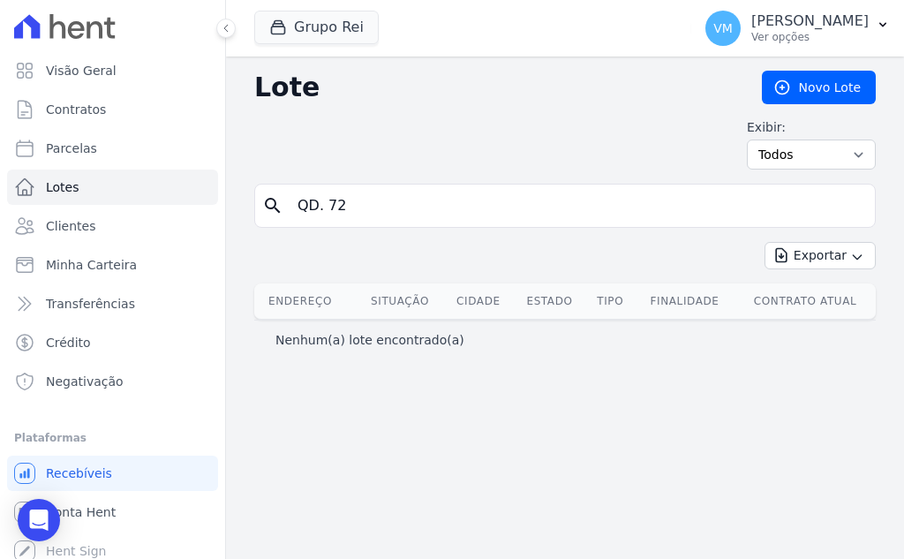
drag, startPoint x: 395, startPoint y: 215, endPoint x: 231, endPoint y: 212, distance: 163.4
click at [231, 212] on div "Lote Novo Lote Exibir: Todos Disponíveis Vendidas Reservadas Indisponíveis sear…" at bounding box center [565, 308] width 678 height 502
click at [814, 149] on select "Todos Disponíveis Vendidas Reservadas Indisponíveis" at bounding box center [811, 155] width 129 height 30
select select "available"
click at [757, 140] on select "Todos Disponíveis Vendidas Reservadas Indisponíveis" at bounding box center [811, 155] width 129 height 30
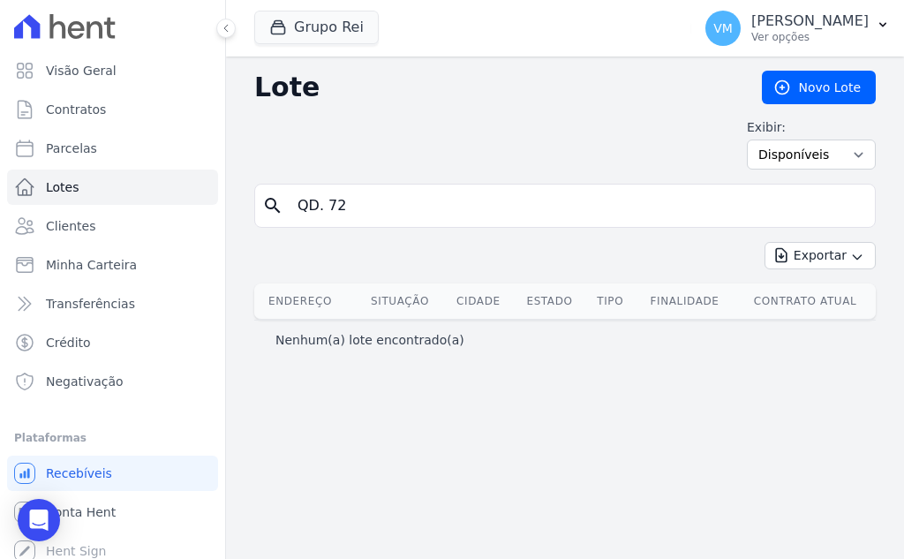
drag, startPoint x: 405, startPoint y: 210, endPoint x: 208, endPoint y: 209, distance: 196.9
click at [213, 210] on div "Visão Geral Contratos Parcelas Lotes Clientes Minha Carteira Transferências Cré…" at bounding box center [452, 279] width 904 height 559
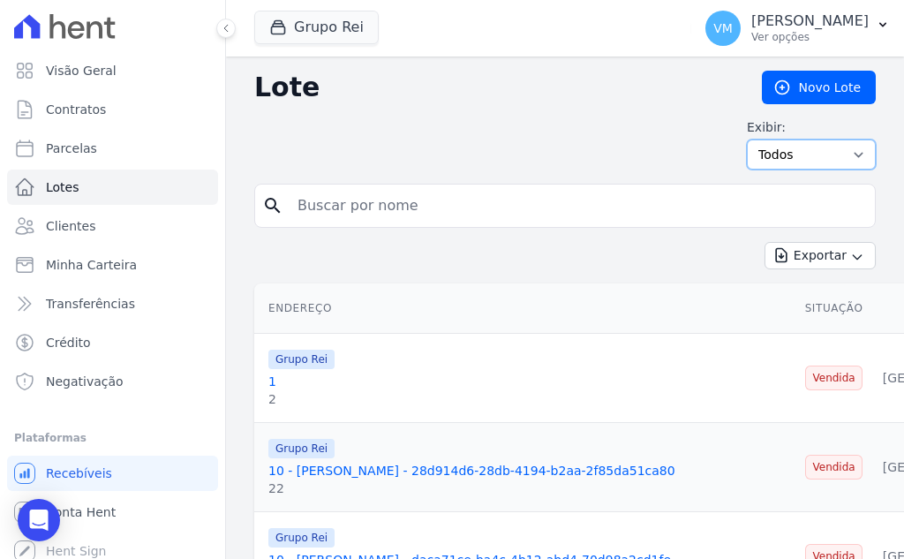
click at [809, 140] on select "Todos Disponíveis Vendidas Reservadas Indisponíveis" at bounding box center [811, 155] width 129 height 30
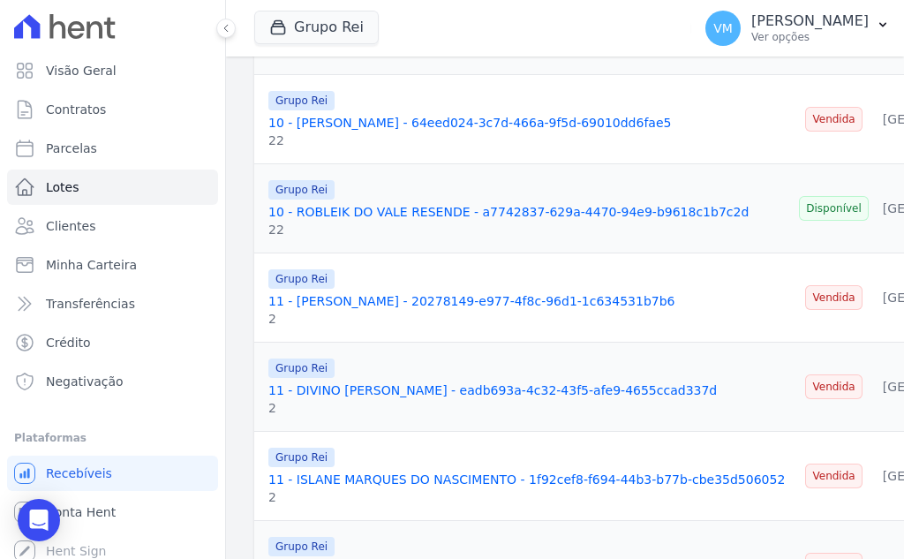
scroll to position [618, 0]
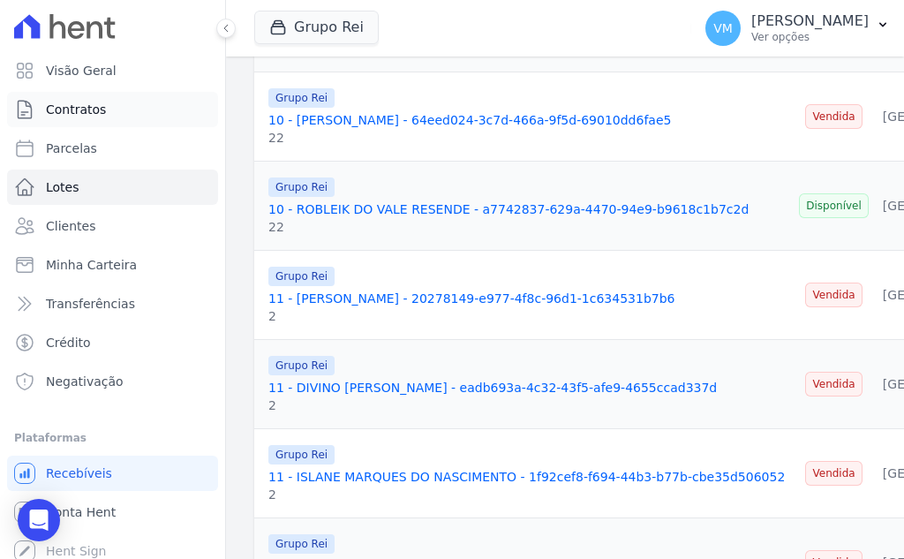
click at [80, 117] on span "Contratos" at bounding box center [76, 110] width 60 height 18
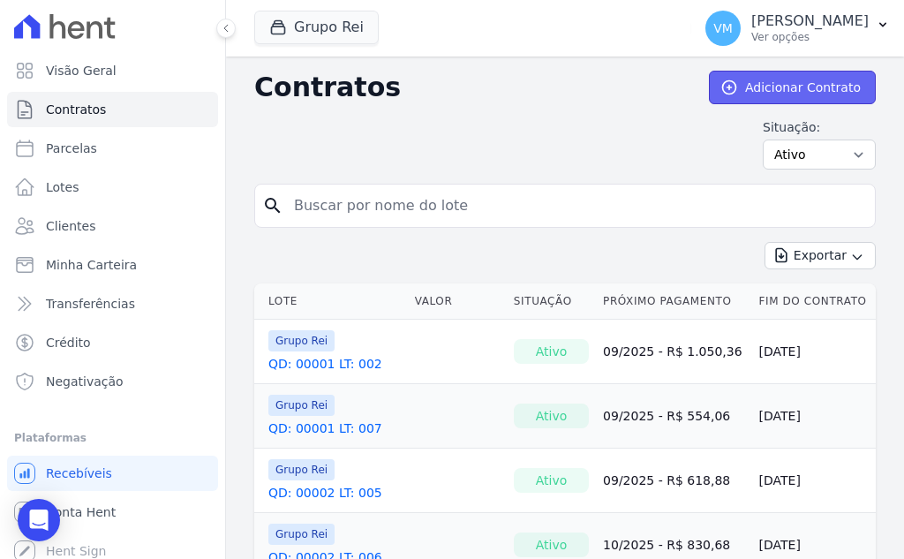
click at [778, 91] on link "Adicionar Contrato" at bounding box center [792, 88] width 167 height 34
click at [780, 89] on link "Adicionar Contrato" at bounding box center [792, 88] width 167 height 34
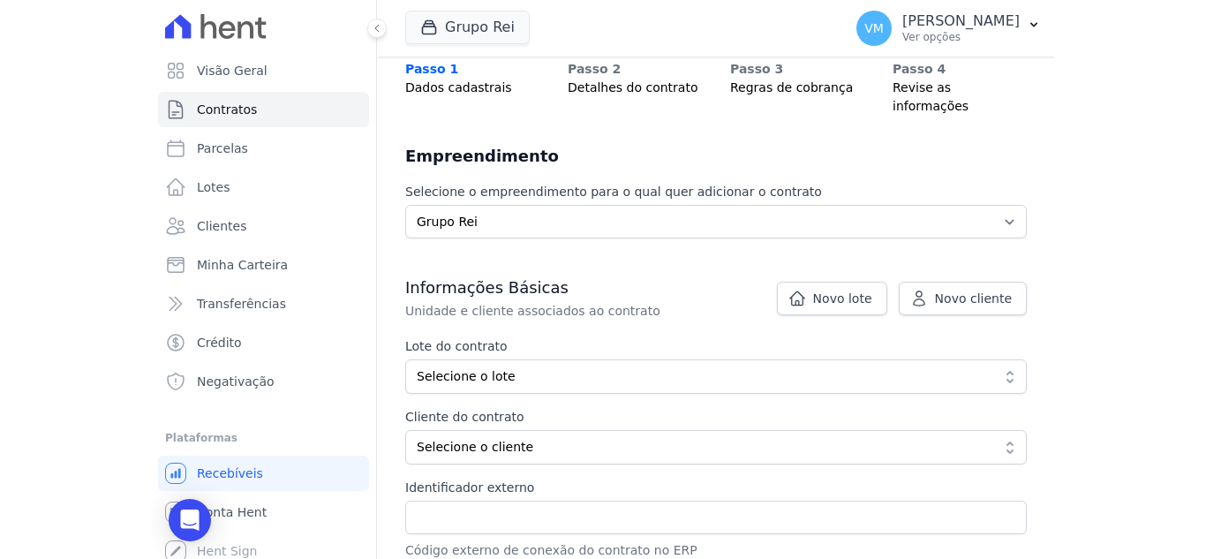
scroll to position [88, 0]
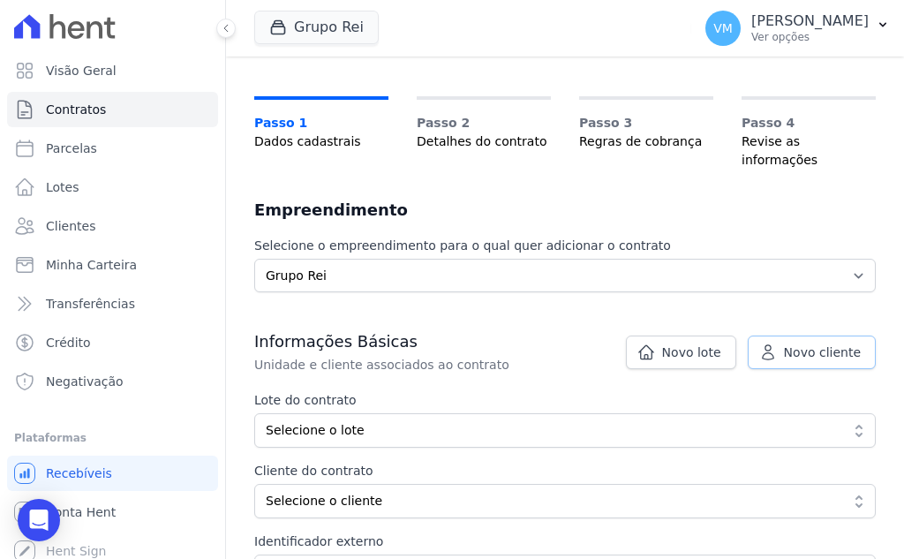
drag, startPoint x: 789, startPoint y: 335, endPoint x: 774, endPoint y: 335, distance: 15.9
click at [789, 343] on span "Novo cliente" at bounding box center [822, 352] width 77 height 18
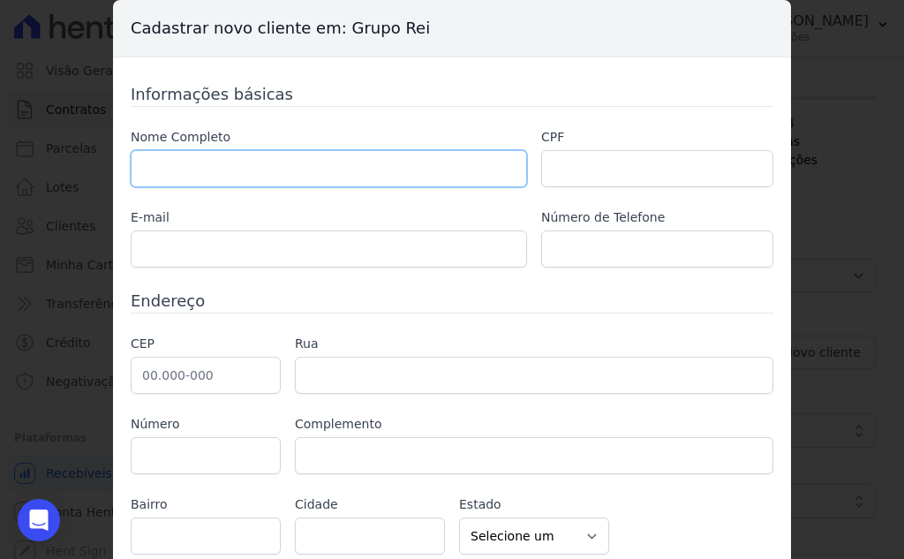
click at [299, 182] on input "text" at bounding box center [329, 168] width 396 height 37
click at [225, 160] on input "text" at bounding box center [329, 168] width 396 height 37
paste input "MATHEUS PEREIRA CARVALHO"
type input "MATHEUS PEREIRA CARVALHO"
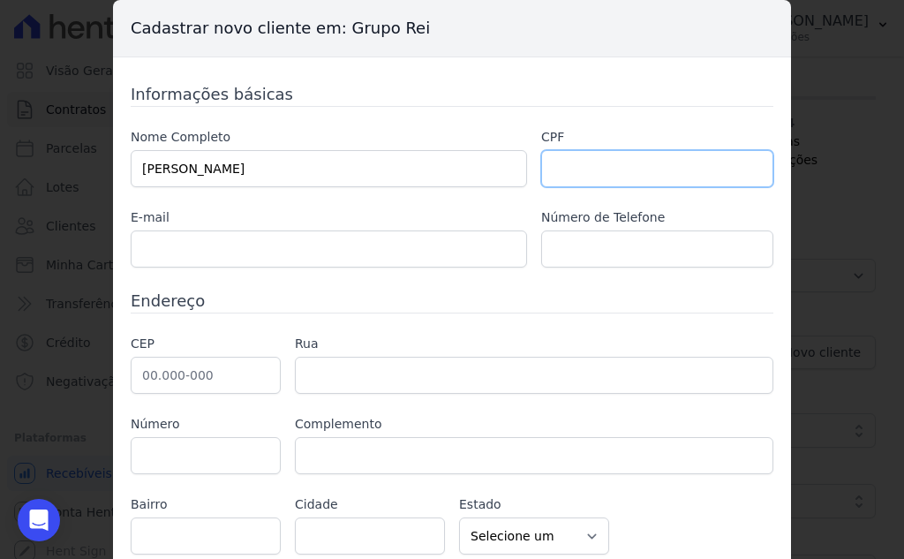
drag, startPoint x: 610, startPoint y: 152, endPoint x: 624, endPoint y: 163, distance: 18.2
click at [610, 154] on input "text" at bounding box center [657, 168] width 232 height 37
click at [569, 177] on input "text" at bounding box center [657, 168] width 232 height 37
paste input "05248056101"
type input "05248056101"
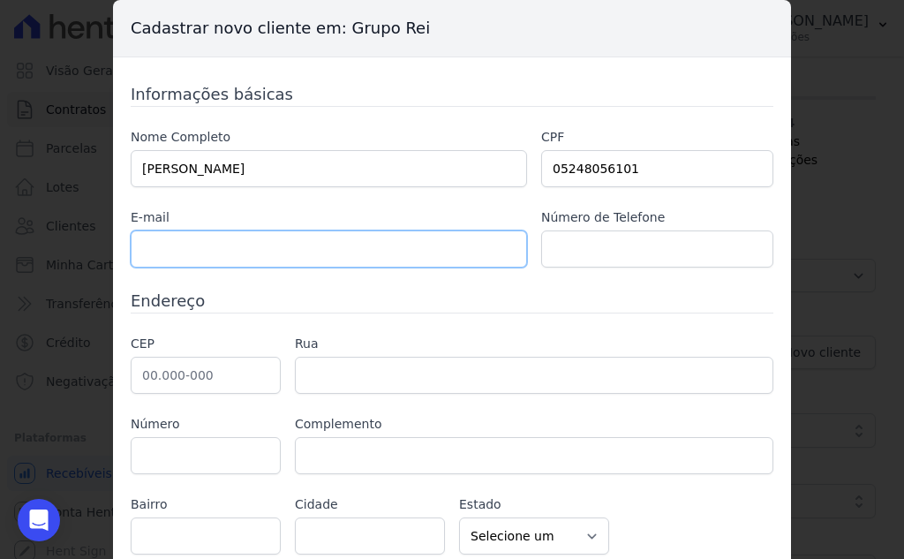
click at [317, 254] on input "text" at bounding box center [329, 248] width 396 height 37
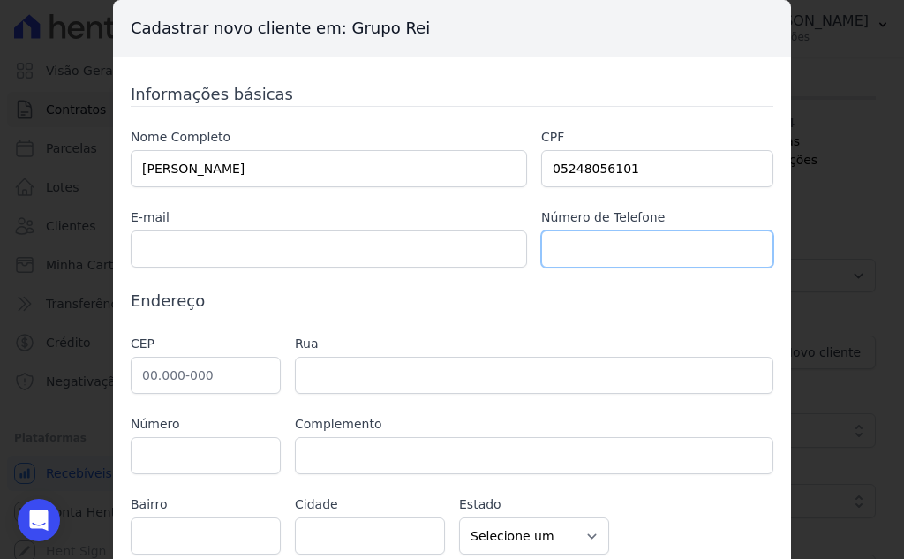
click at [585, 249] on input "text" at bounding box center [657, 248] width 232 height 37
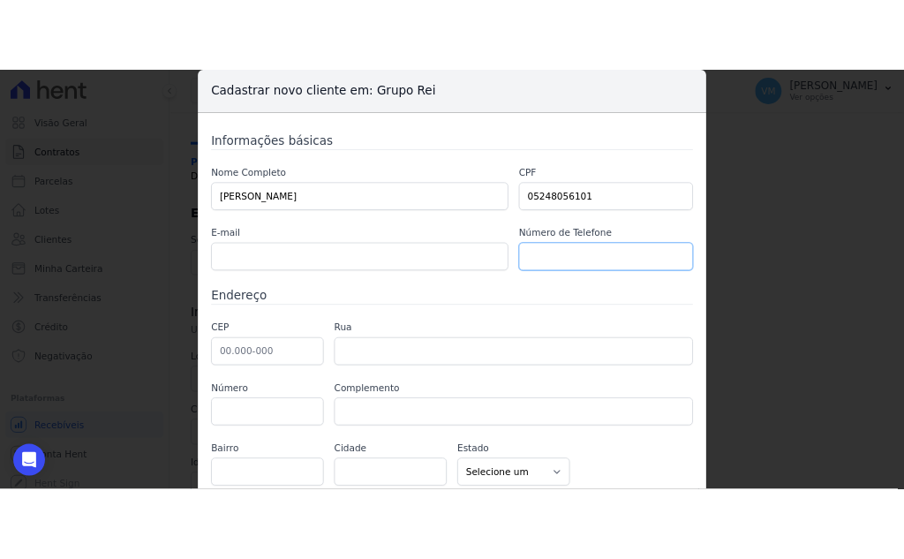
scroll to position [69, 0]
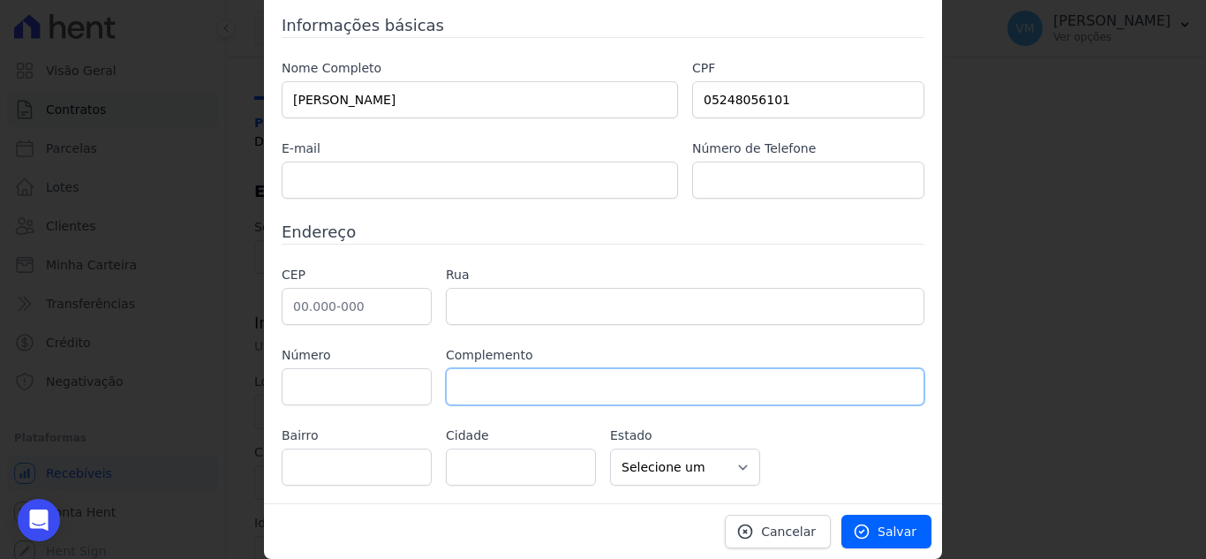
click at [481, 395] on input "text" at bounding box center [685, 386] width 479 height 37
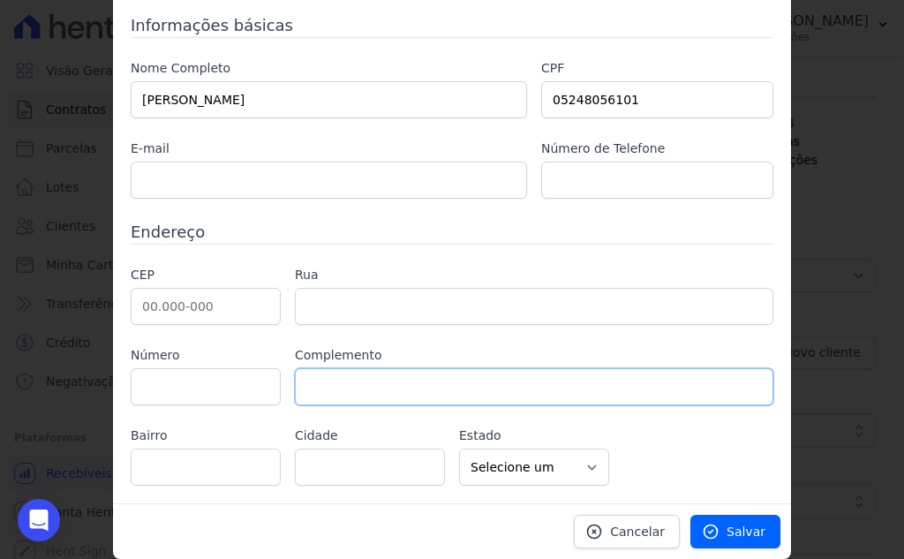
click at [366, 372] on input "text" at bounding box center [534, 386] width 479 height 37
type input "q"
type input "QD. 72 LT. 08"
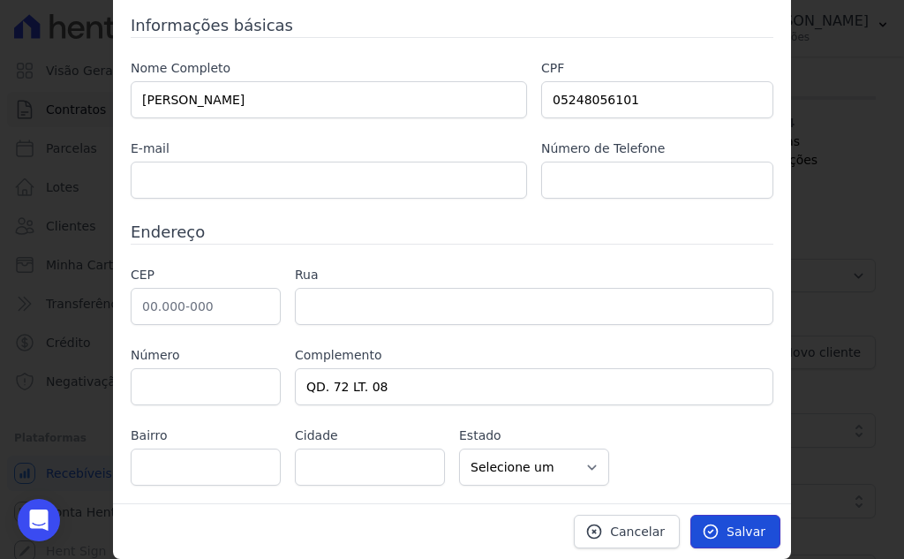
click at [728, 537] on span "Salvar" at bounding box center [746, 532] width 39 height 18
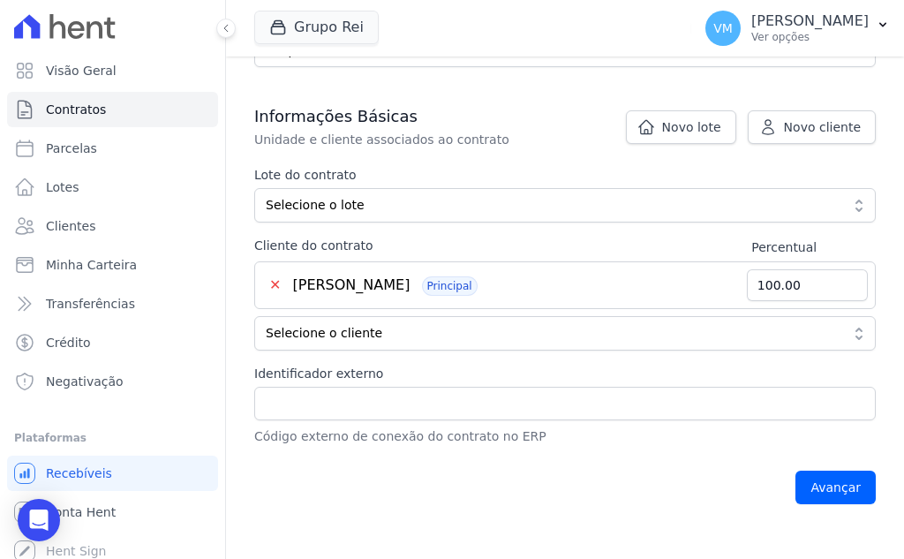
scroll to position [353, 0]
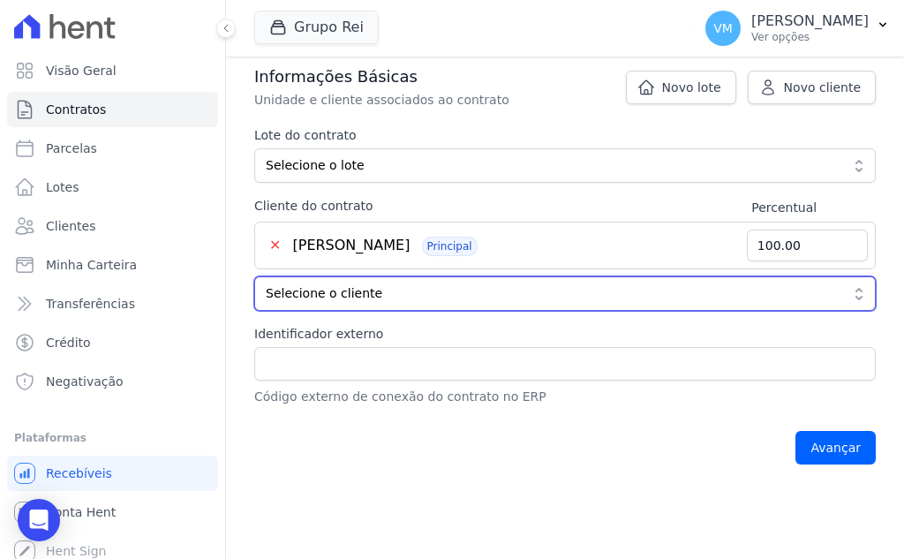
click at [601, 284] on span "Selecione o cliente" at bounding box center [553, 293] width 574 height 19
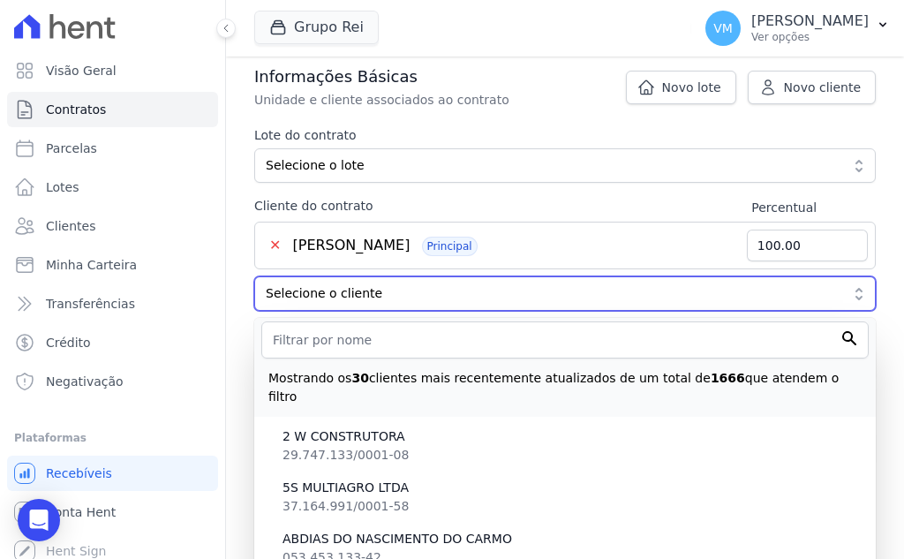
click at [600, 284] on span "Selecione o cliente" at bounding box center [553, 293] width 574 height 19
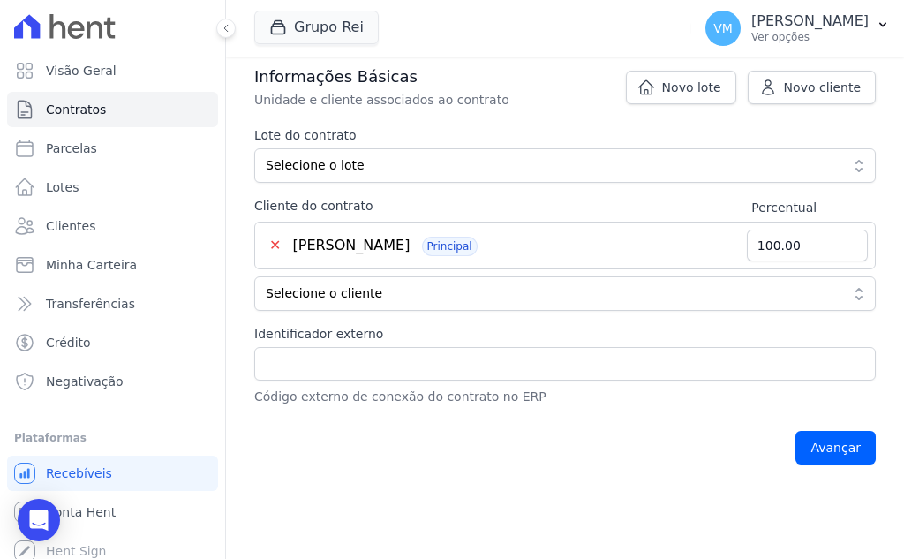
click at [551, 452] on div "Avançar" at bounding box center [565, 447] width 622 height 55
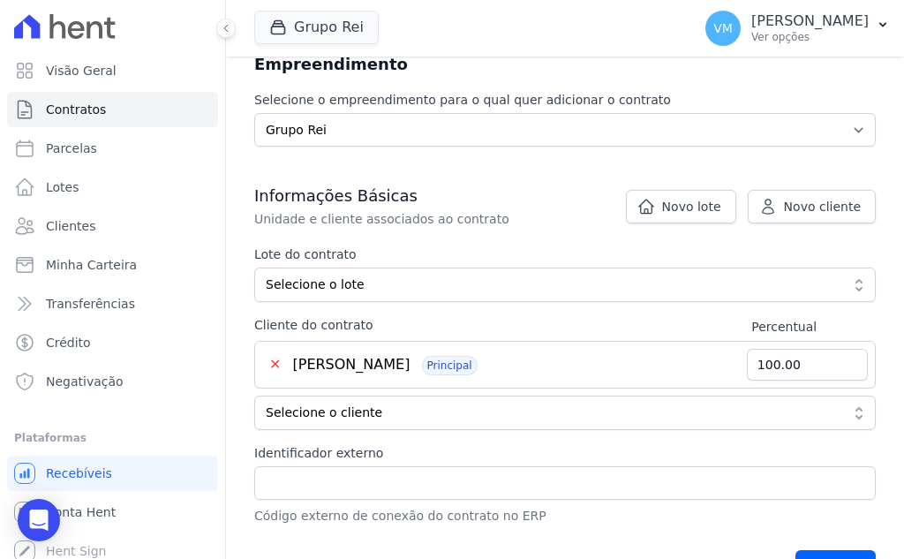
scroll to position [265, 0]
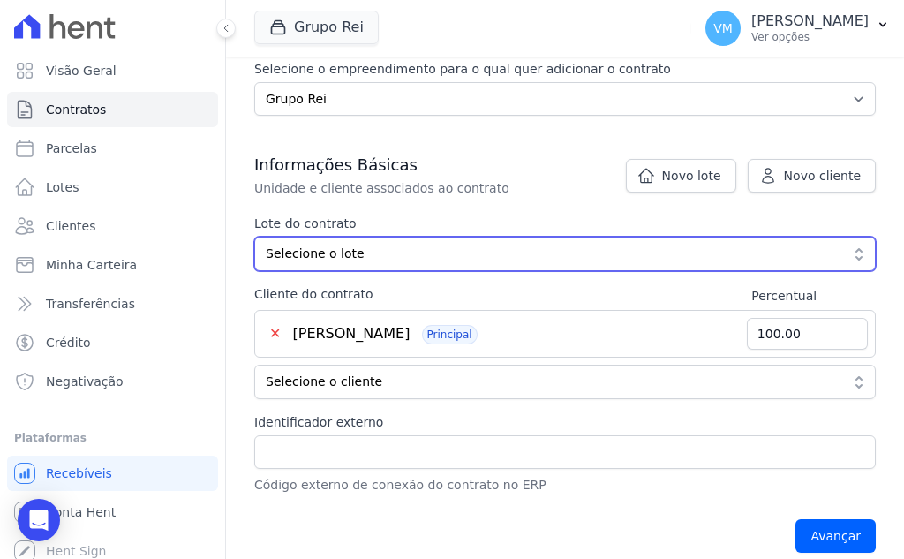
click at [633, 245] on button "Selecione o lote" at bounding box center [565, 254] width 622 height 34
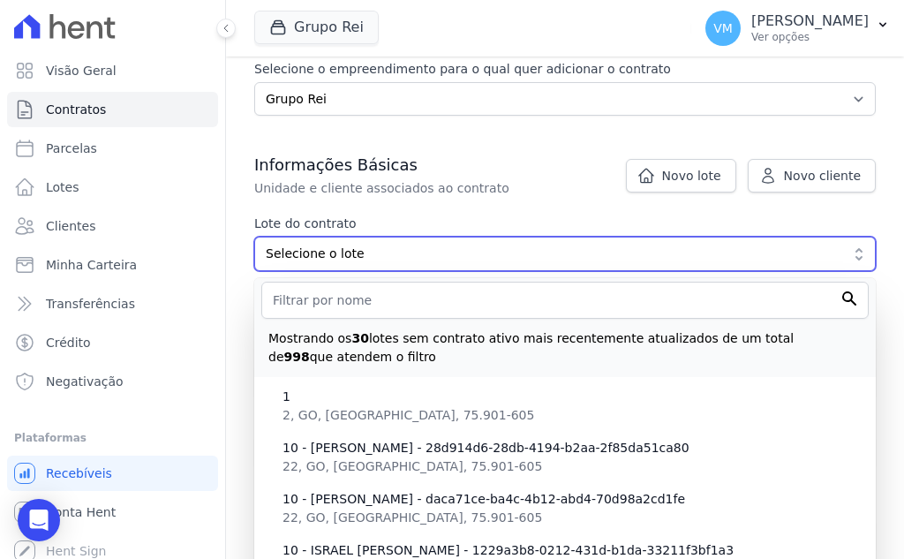
click at [621, 245] on span "Selecione o lote" at bounding box center [553, 254] width 574 height 19
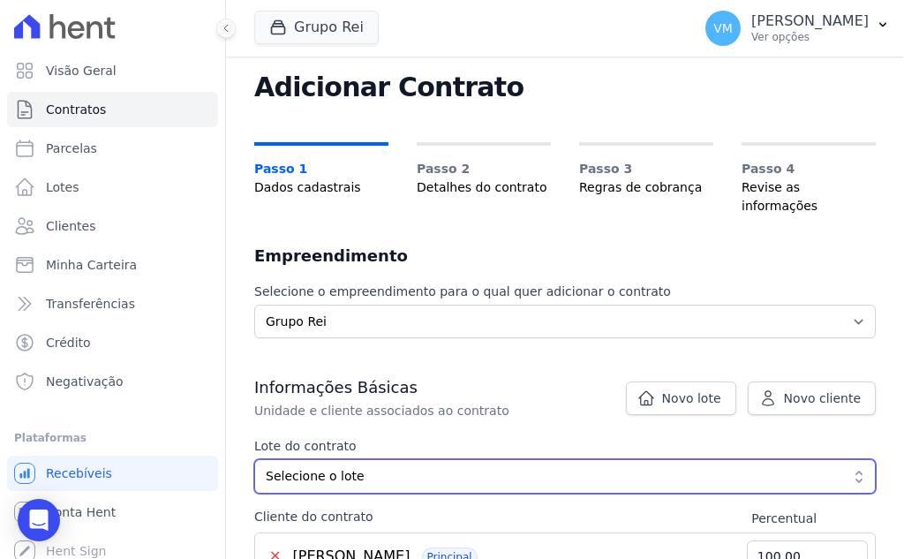
scroll to position [0, 0]
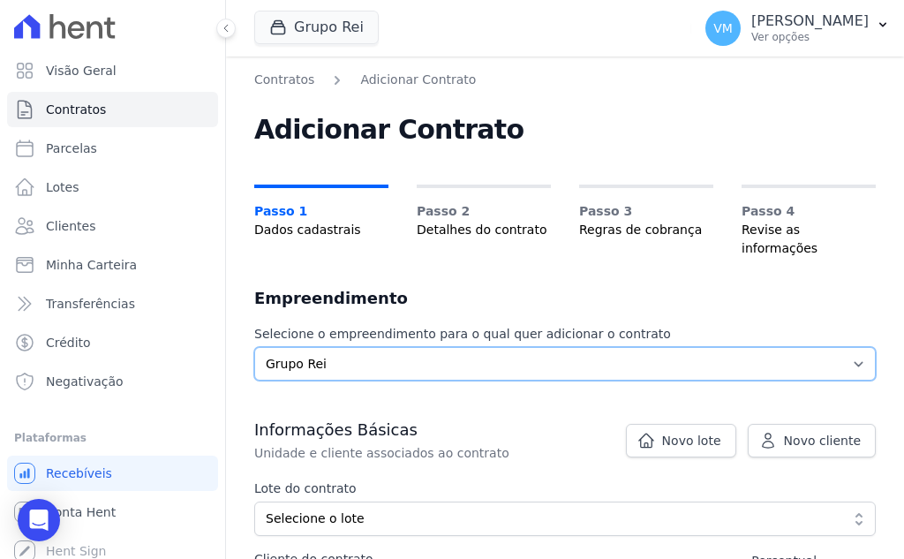
click at [645, 350] on select "Selecione o empreendimento Grupo Rei" at bounding box center [565, 364] width 622 height 34
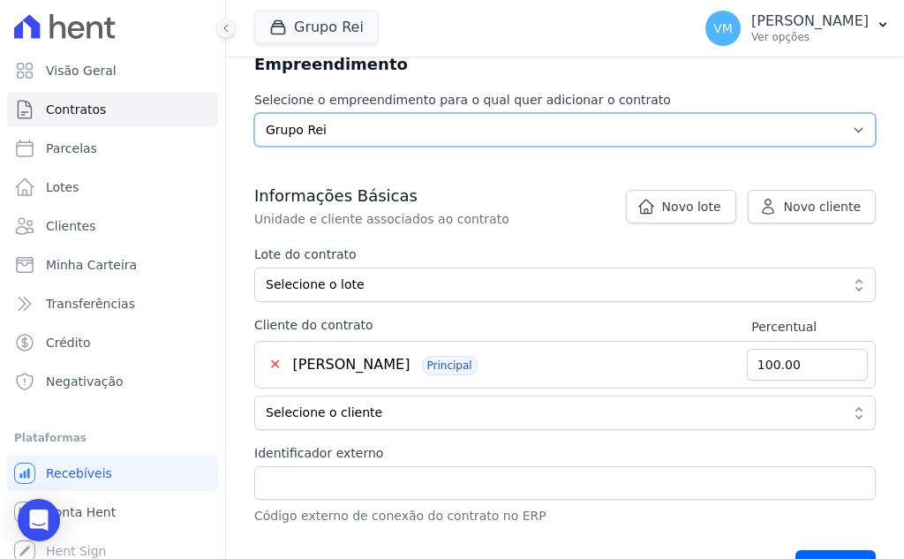
scroll to position [265, 0]
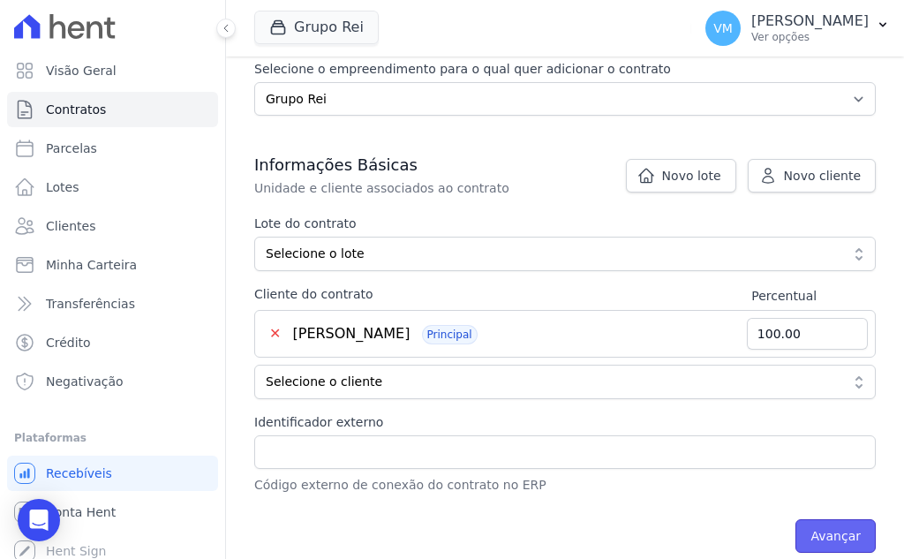
click at [830, 520] on input "Avançar" at bounding box center [836, 536] width 80 height 34
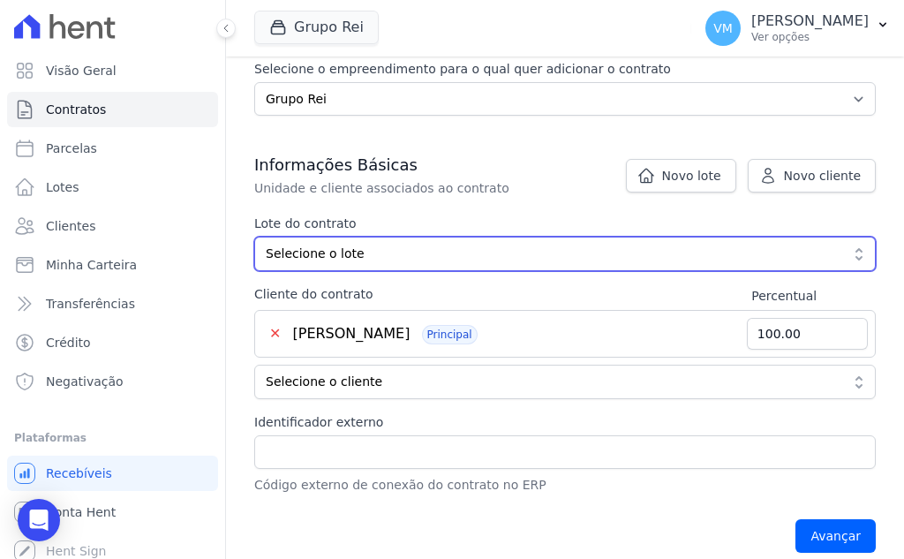
click at [510, 245] on span "Selecione o lote" at bounding box center [553, 254] width 574 height 19
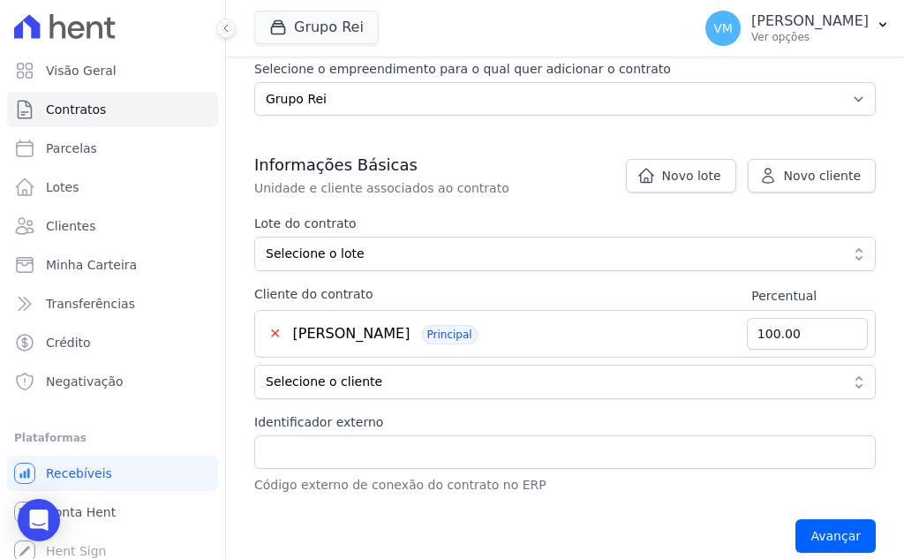
click at [564, 179] on p "Unidade e cliente associados ao contrato" at bounding box center [550, 188] width 593 height 18
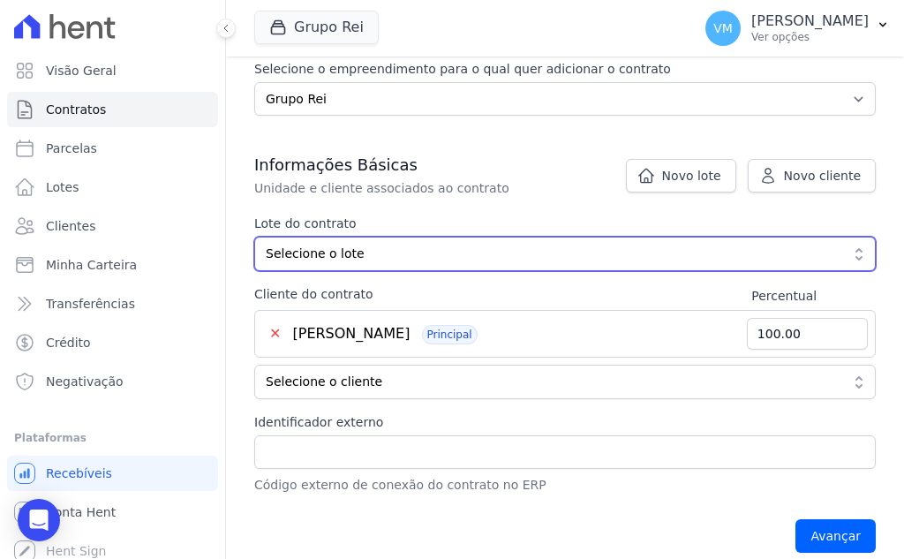
click at [435, 245] on span "Selecione o lote" at bounding box center [553, 254] width 574 height 19
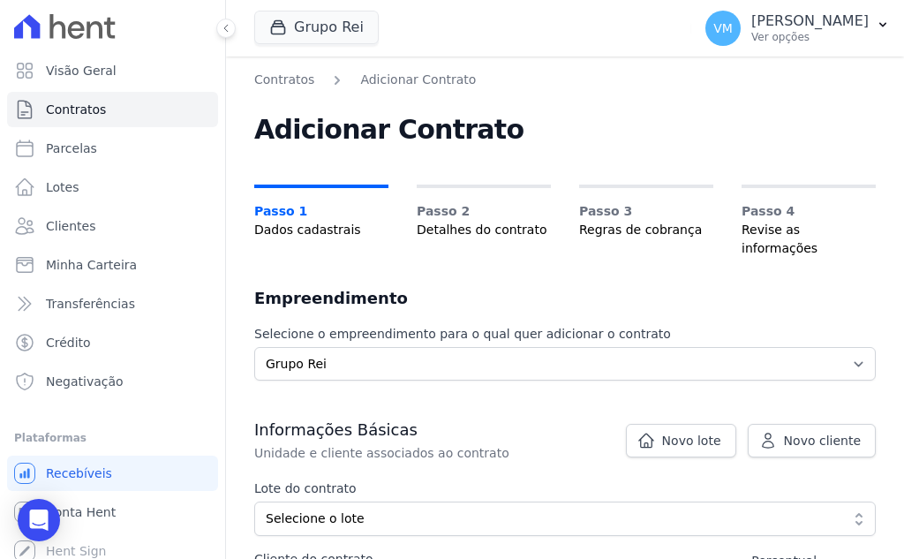
scroll to position [177, 0]
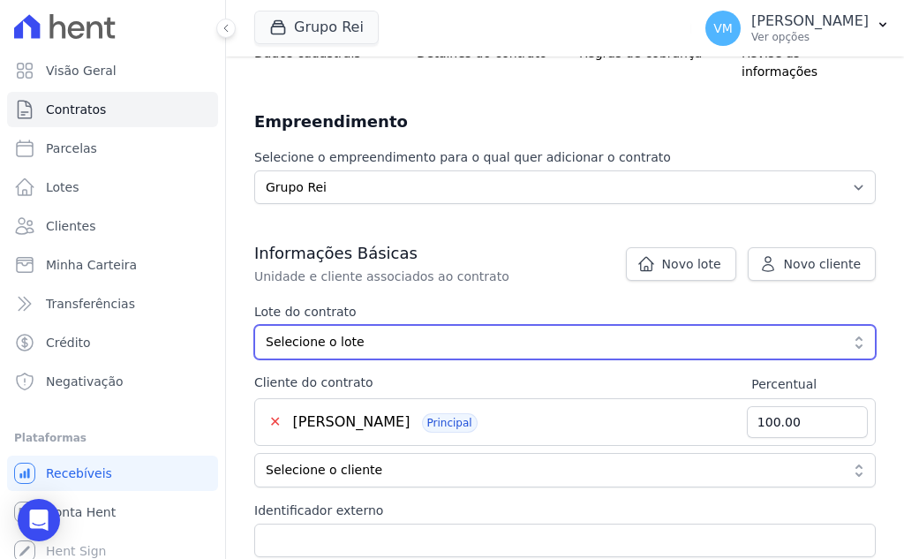
click at [472, 333] on span "Selecione o lote" at bounding box center [553, 342] width 574 height 19
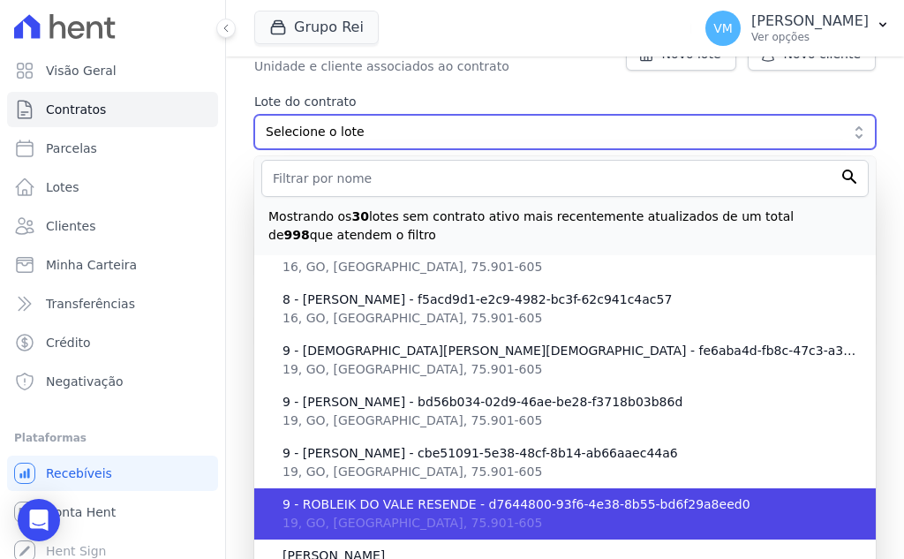
scroll to position [513, 0]
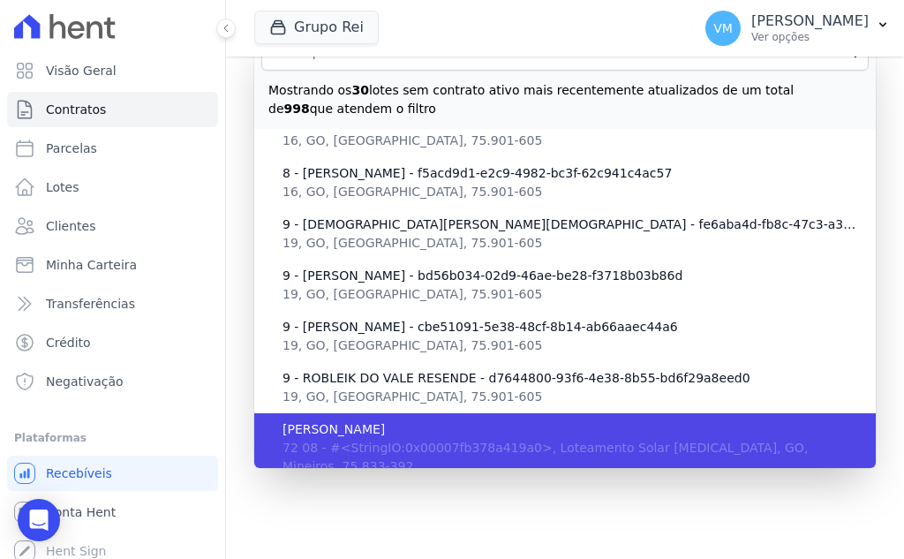
click at [443, 441] on span "72 08 - #<StringIO:0x00007fb378a419a0>, Loteamento Solar Betel, GO, Mineiros, 7…" at bounding box center [545, 457] width 525 height 33
type input "65979b27-af4f-4821-953d-57d792df82f3"
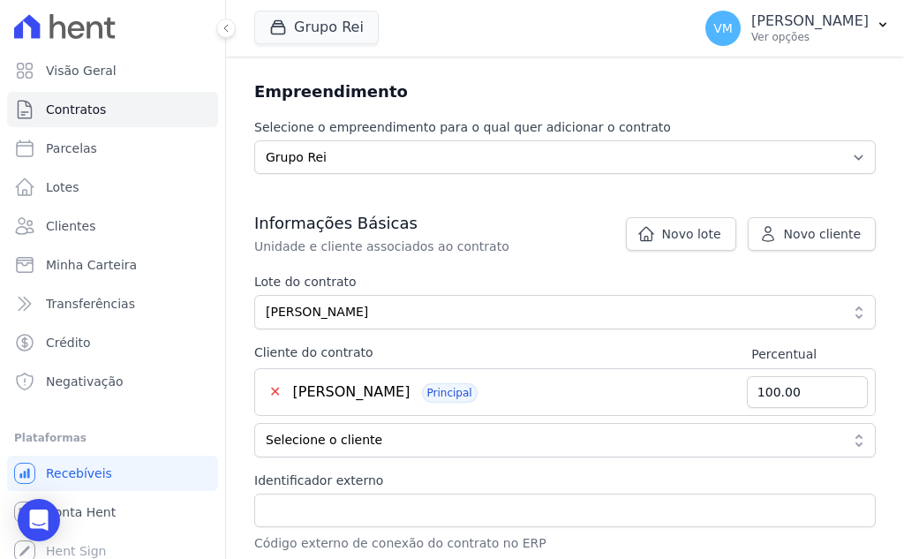
scroll to position [248, 0]
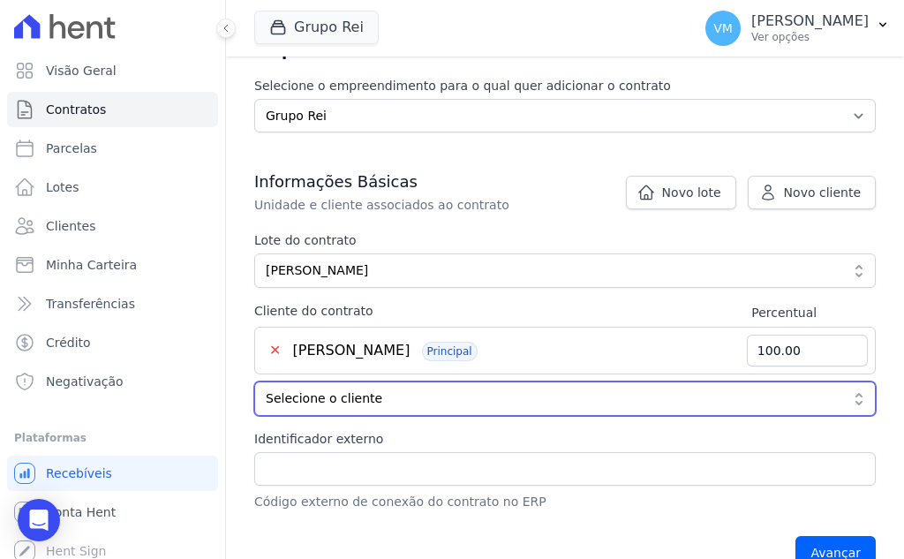
click at [381, 389] on span "Selecione o cliente" at bounding box center [553, 398] width 574 height 19
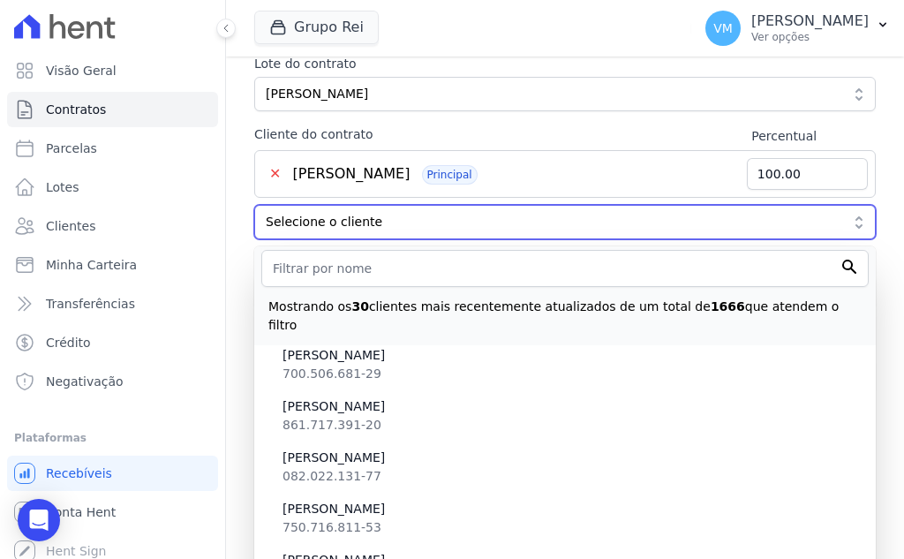
scroll to position [60310, 0]
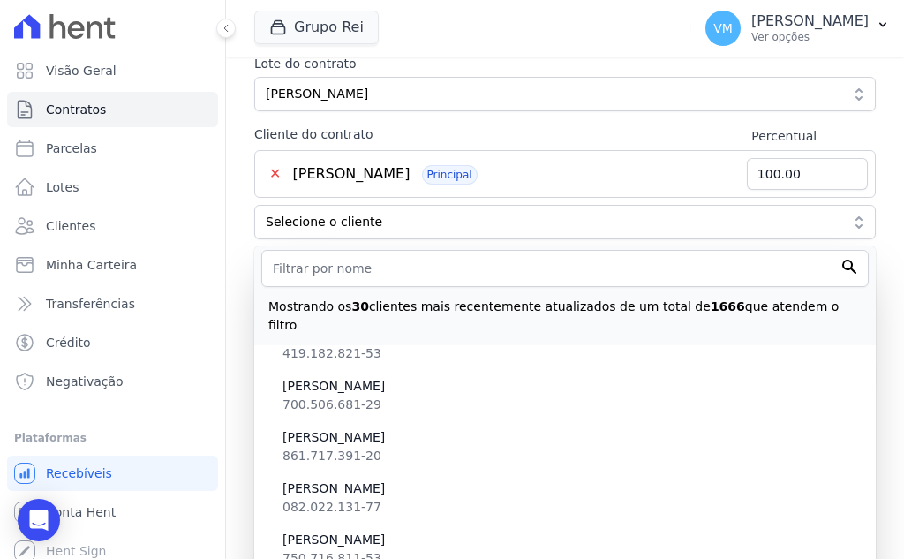
click at [245, 291] on div "Contratos Adicionar Contrato Adicionar Contrato Passo 1 Dados cadastrais Passo …" at bounding box center [565, 25] width 678 height 786
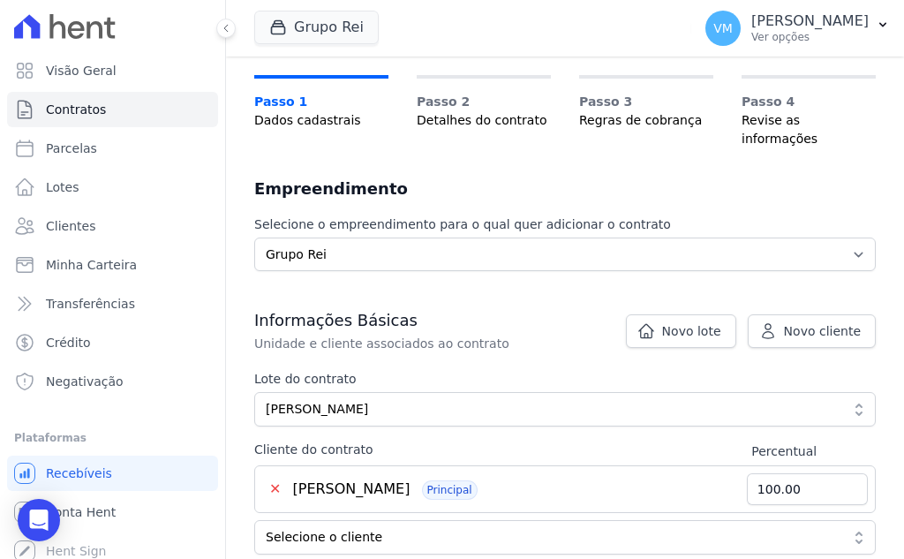
scroll to position [0, 0]
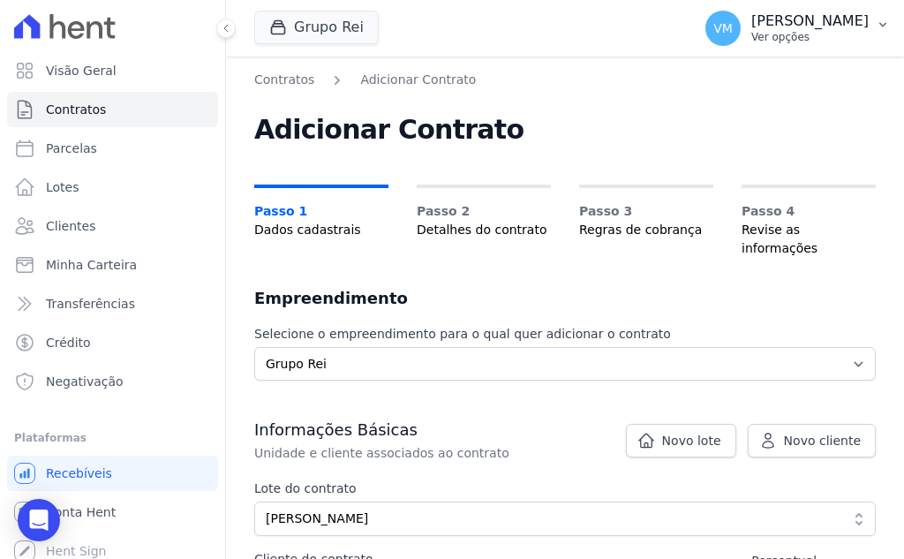
click at [805, 23] on p "Vyviane Martins" at bounding box center [809, 21] width 117 height 18
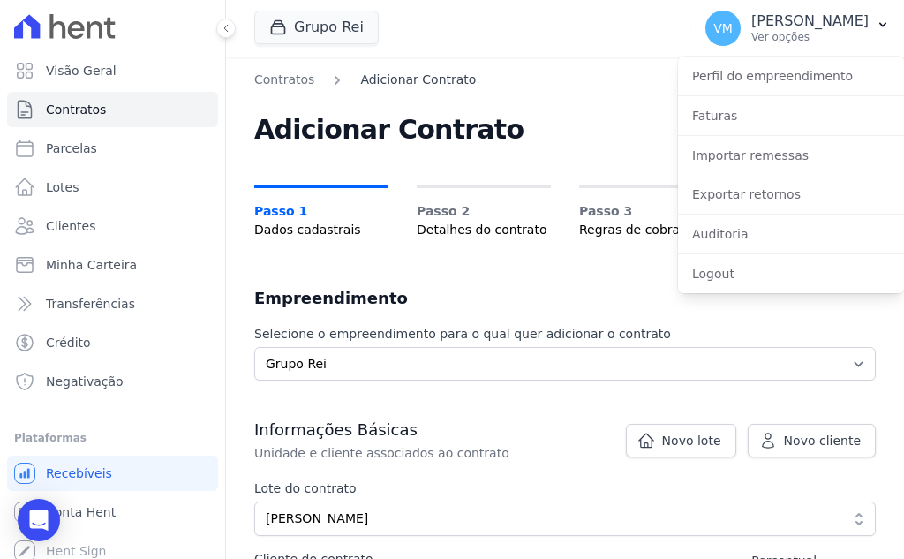
click at [411, 76] on link "Adicionar Contrato" at bounding box center [418, 80] width 116 height 19
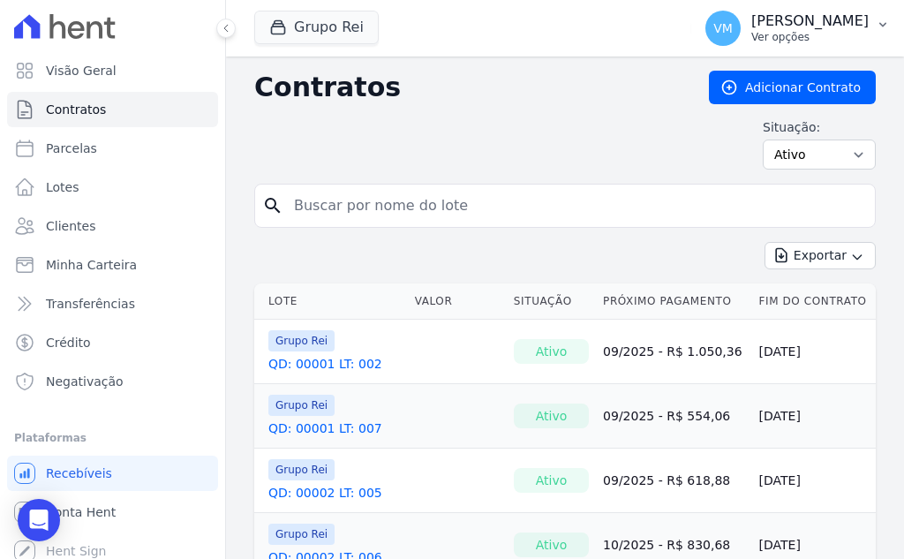
click at [804, 24] on p "Vyviane Martins" at bounding box center [809, 21] width 117 height 18
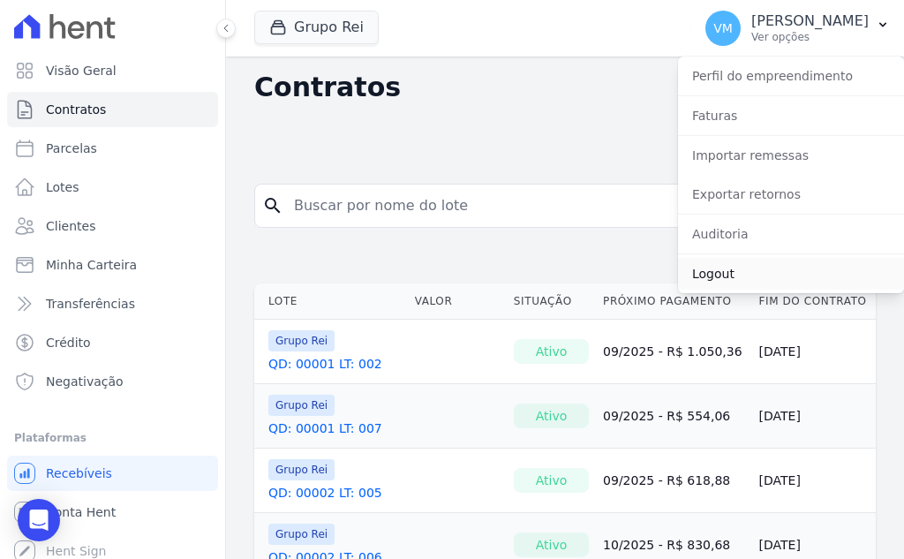
click at [713, 275] on link "Logout" at bounding box center [791, 274] width 226 height 32
